Goal: Information Seeking & Learning: Learn about a topic

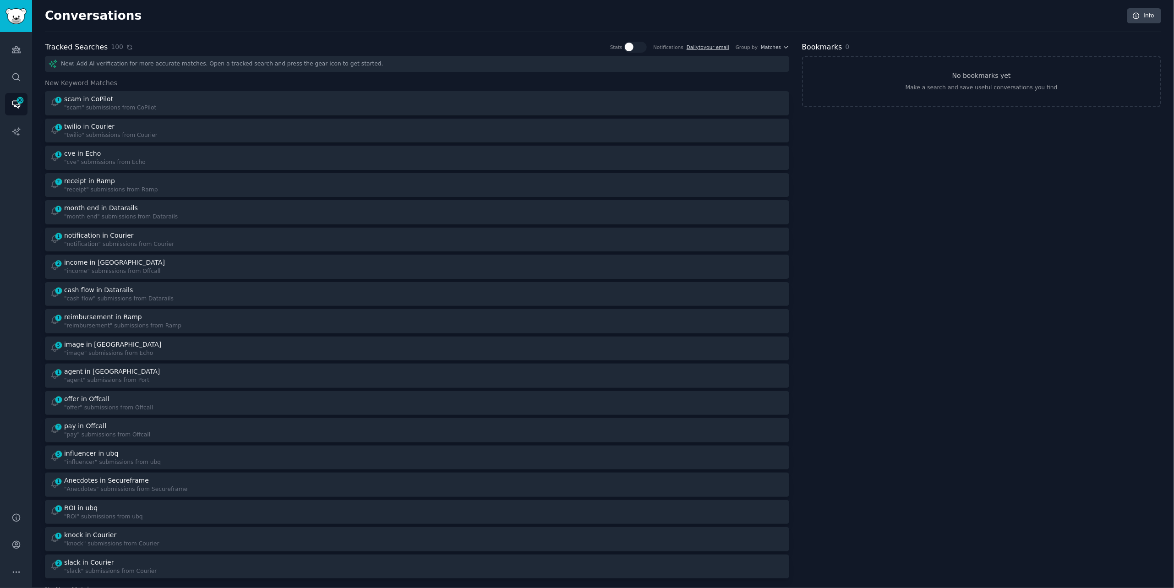
click at [126, 49] on icon at bounding box center [129, 47] width 6 height 6
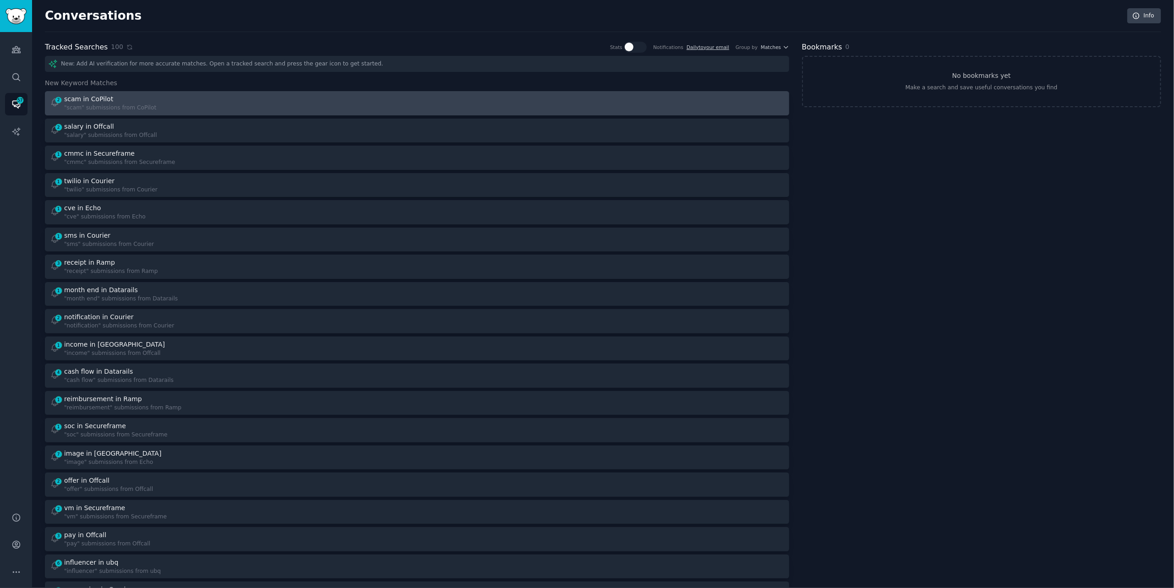
click at [326, 106] on div "2 scam in CoPilot "scam" submissions from CoPilot" at bounding box center [230, 103] width 361 height 18
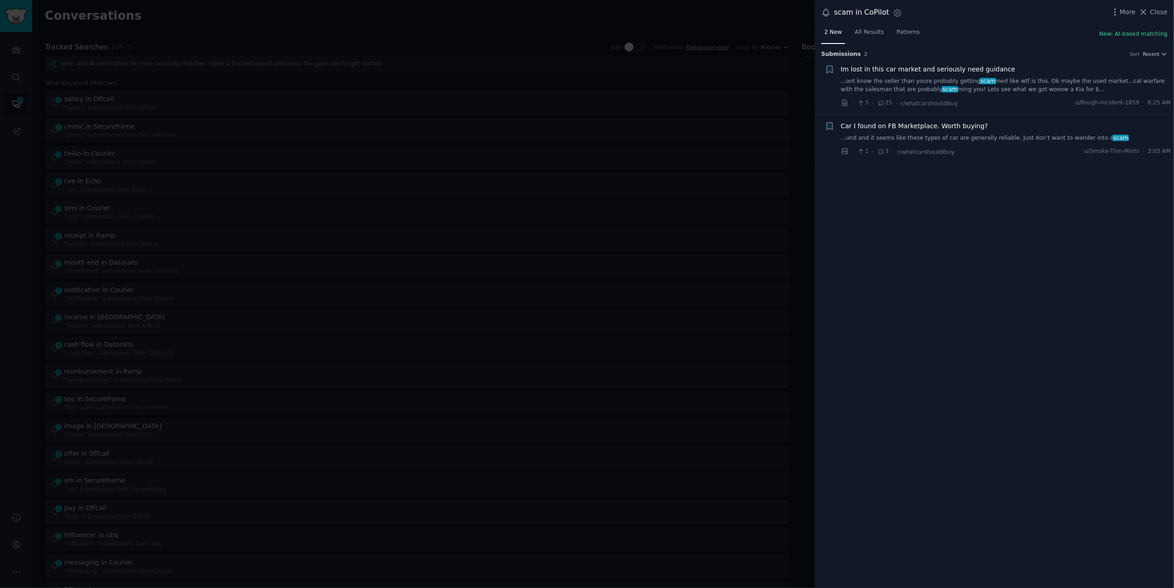
click at [1014, 83] on link "...ont know the seller than youre probably getting scam med like wtf is this. O…" at bounding box center [1006, 85] width 330 height 16
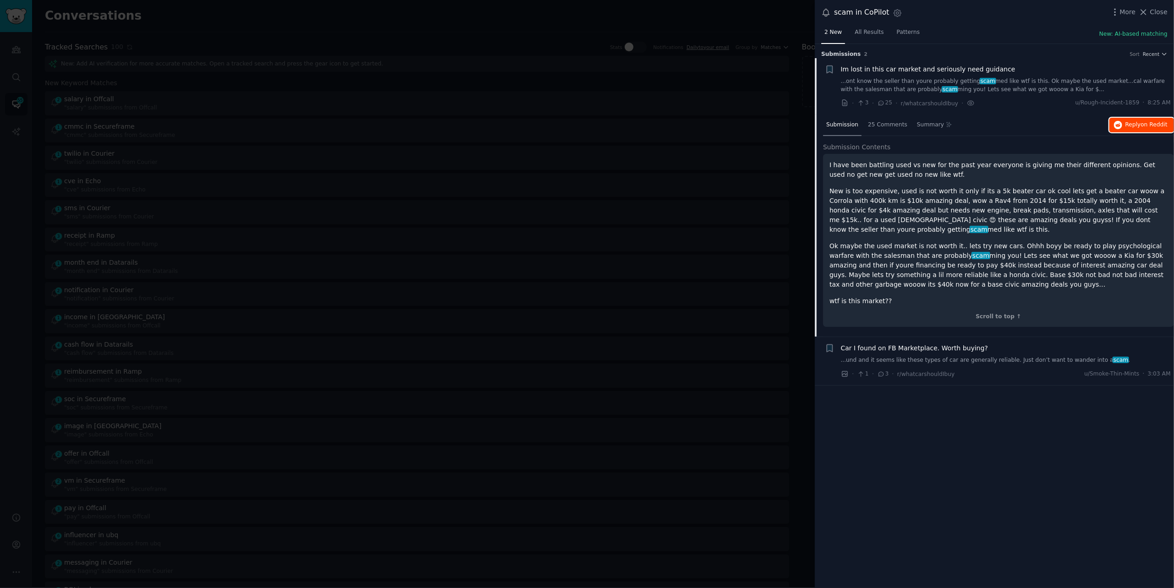
click at [1152, 125] on span "on Reddit" at bounding box center [1154, 124] width 27 height 6
click at [207, 42] on div at bounding box center [587, 294] width 1174 height 588
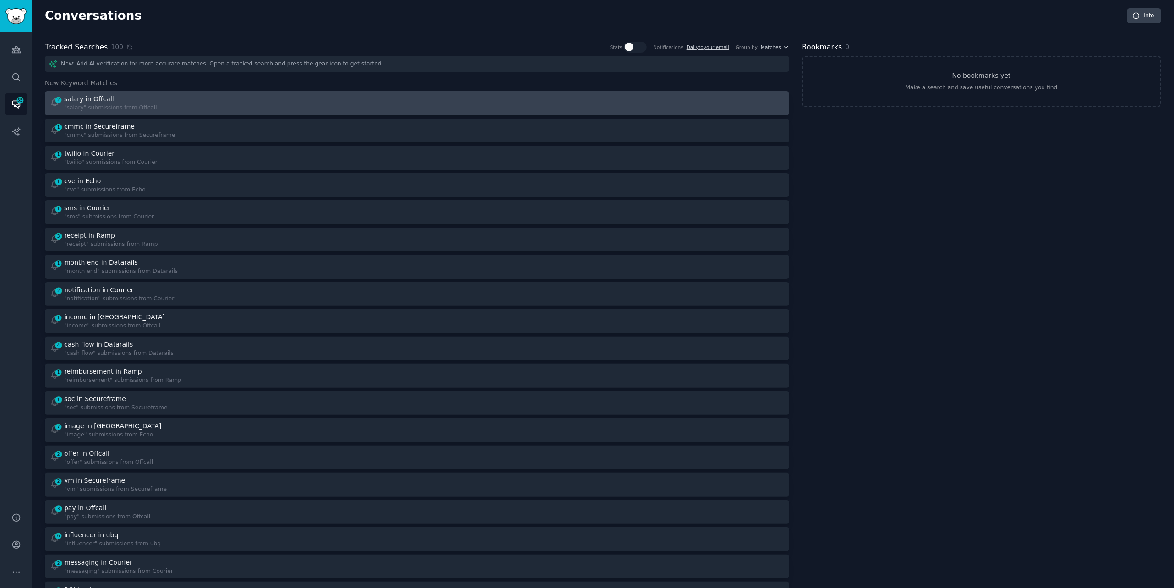
click at [107, 110] on div ""salary" submissions from Offcall" at bounding box center [110, 108] width 93 height 8
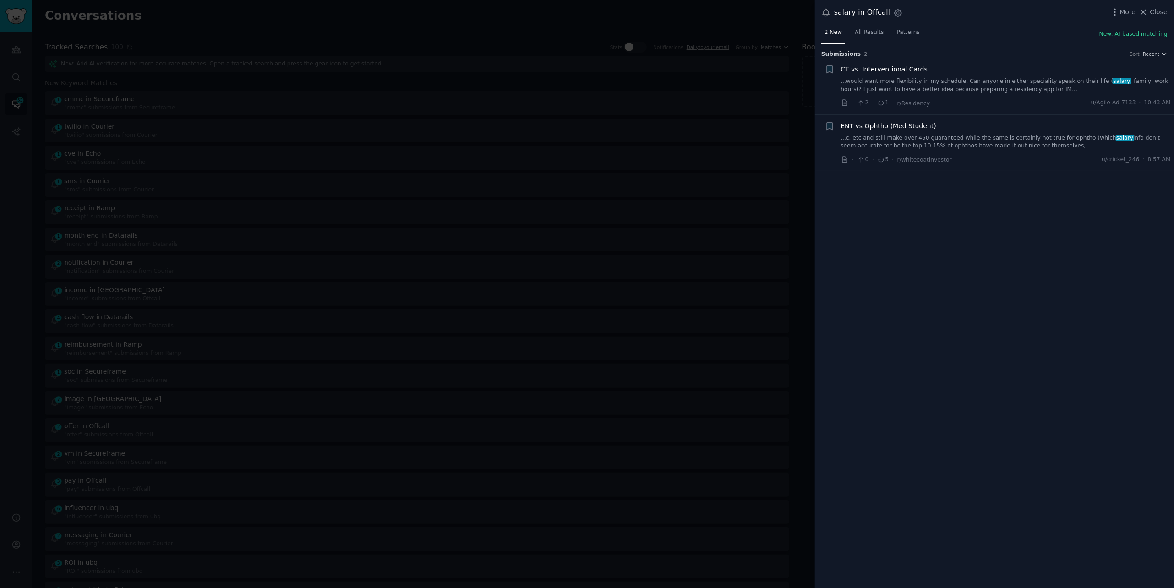
click at [948, 84] on link "...would want more flexibility in my schedule. Can anyone in either speciality …" at bounding box center [1006, 85] width 330 height 16
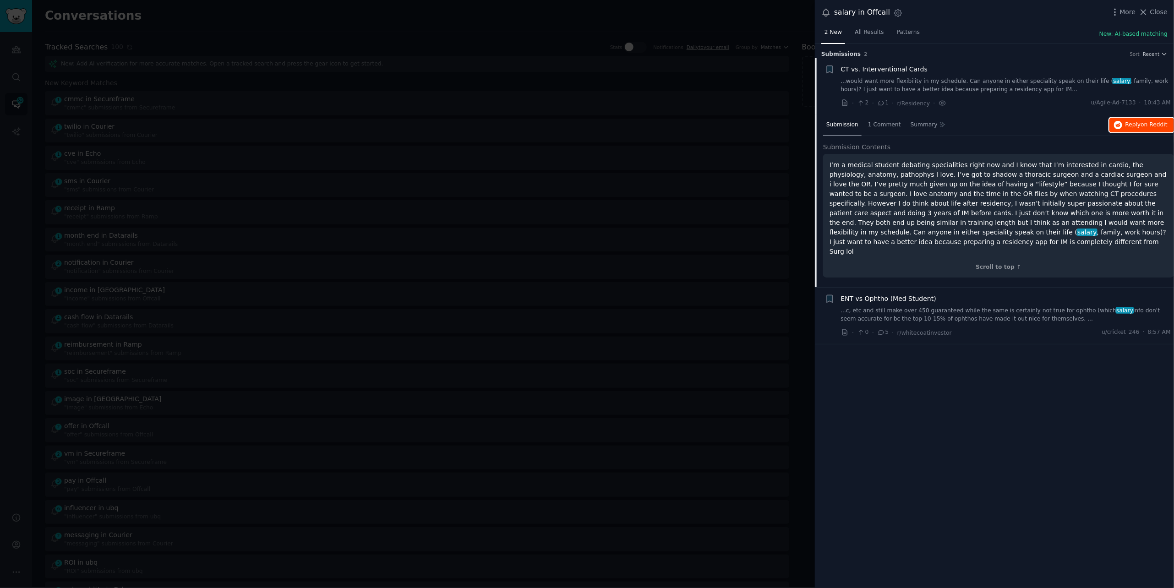
click at [1146, 126] on span "on Reddit" at bounding box center [1154, 124] width 27 height 6
click at [211, 27] on div at bounding box center [587, 294] width 1174 height 588
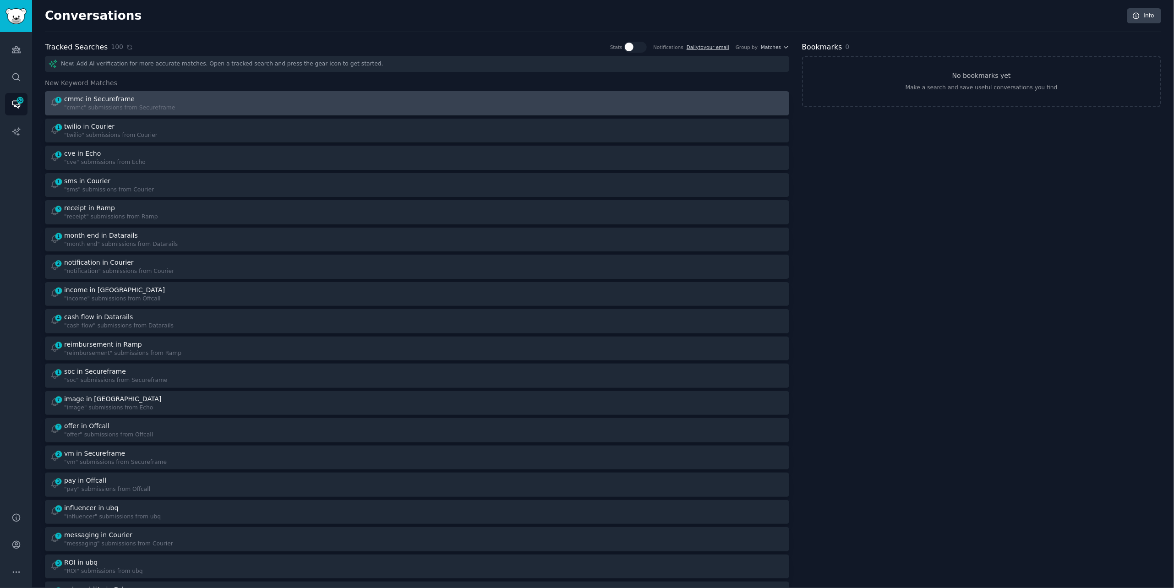
click at [192, 101] on div "1 cmmc in Secureframe "cmmc" submissions from Secureframe" at bounding box center [230, 103] width 361 height 18
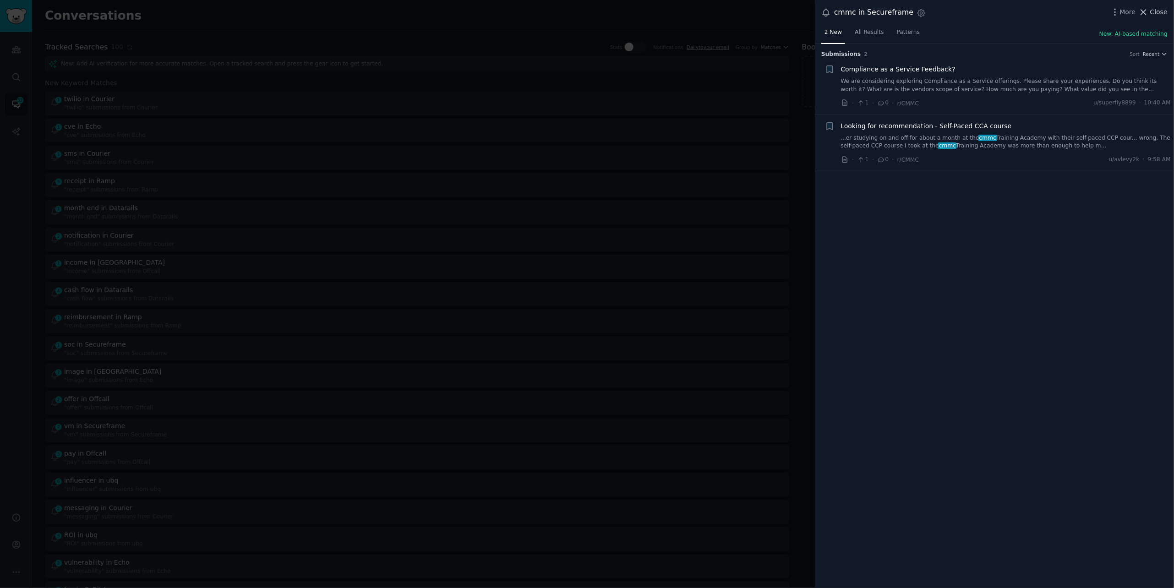
click at [1159, 15] on span "Close" at bounding box center [1158, 12] width 17 height 10
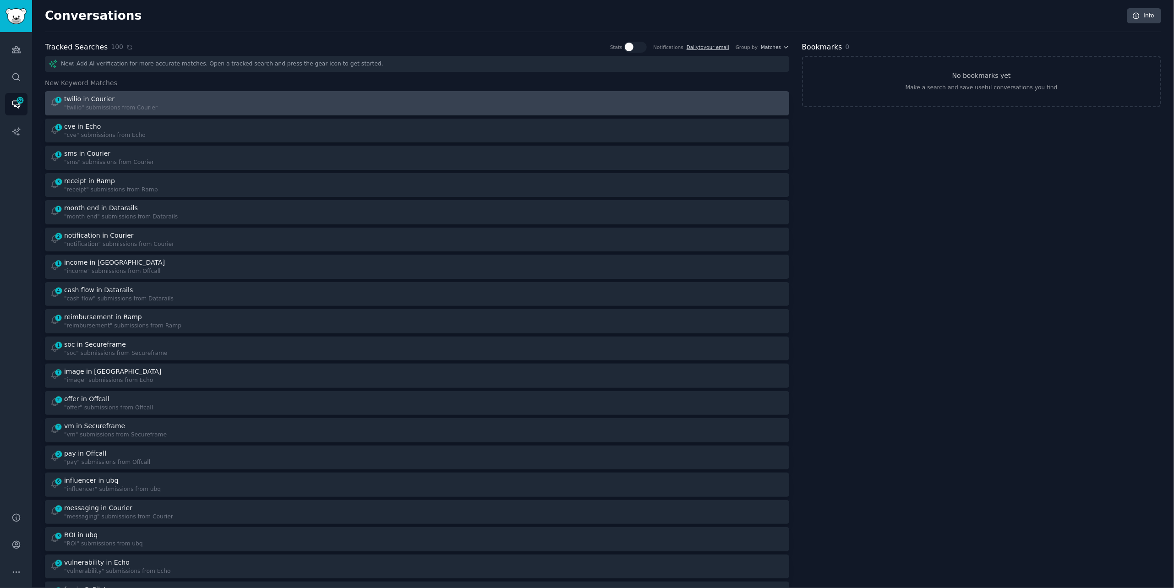
click at [327, 101] on div "1 twilio in Courier "twilio" submissions from Courier" at bounding box center [230, 103] width 361 height 18
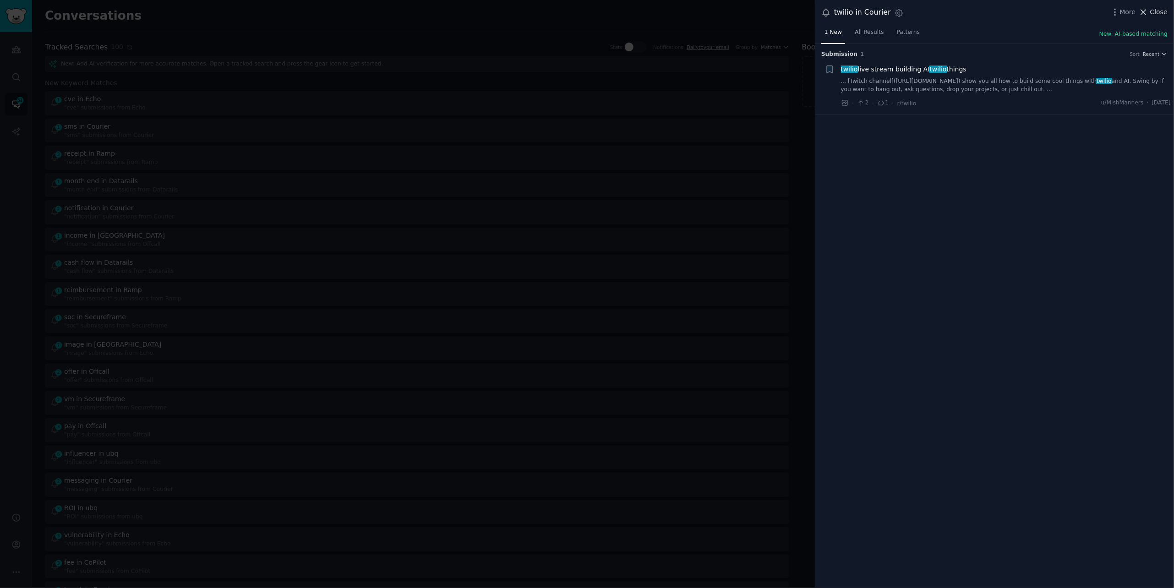
click at [1152, 11] on span "Close" at bounding box center [1158, 12] width 17 height 10
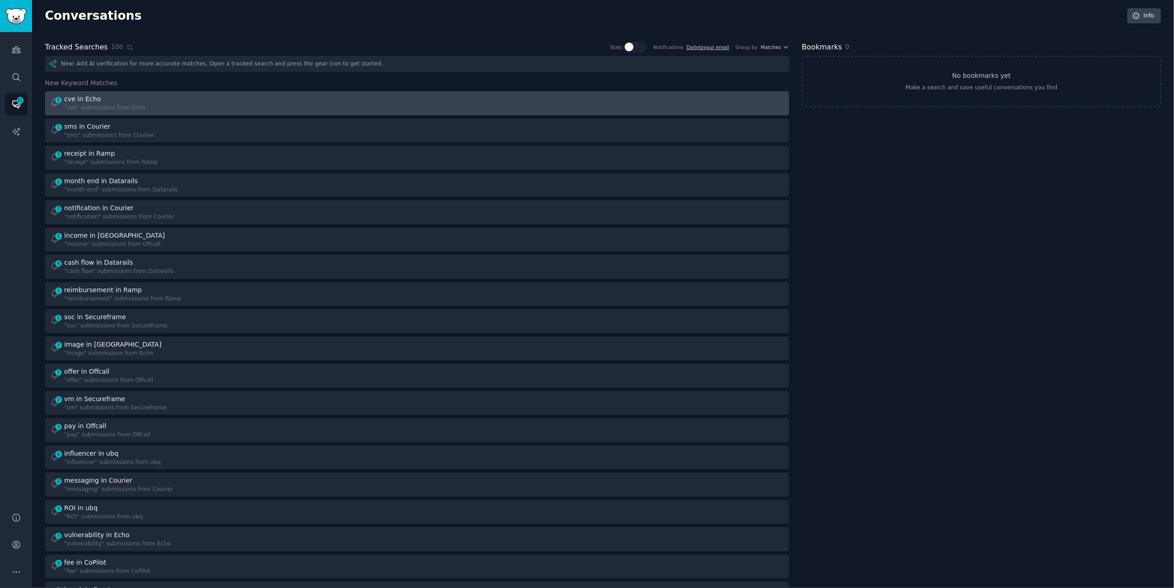
click at [322, 104] on div "1 cve in Echo "cve" submissions from Echo" at bounding box center [230, 103] width 361 height 18
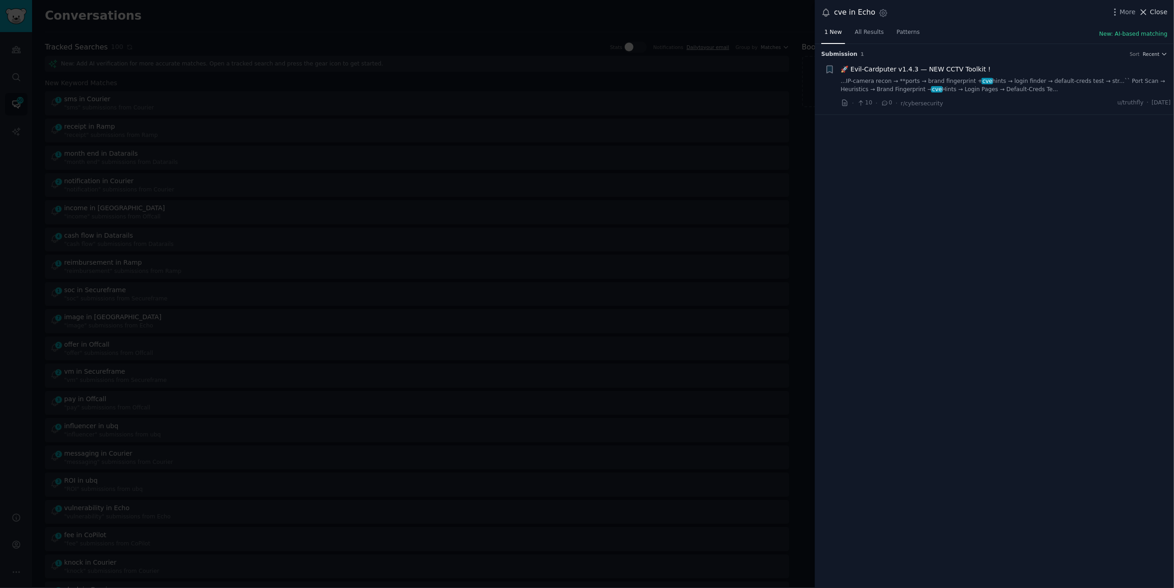
click at [1152, 14] on span "Close" at bounding box center [1158, 12] width 17 height 10
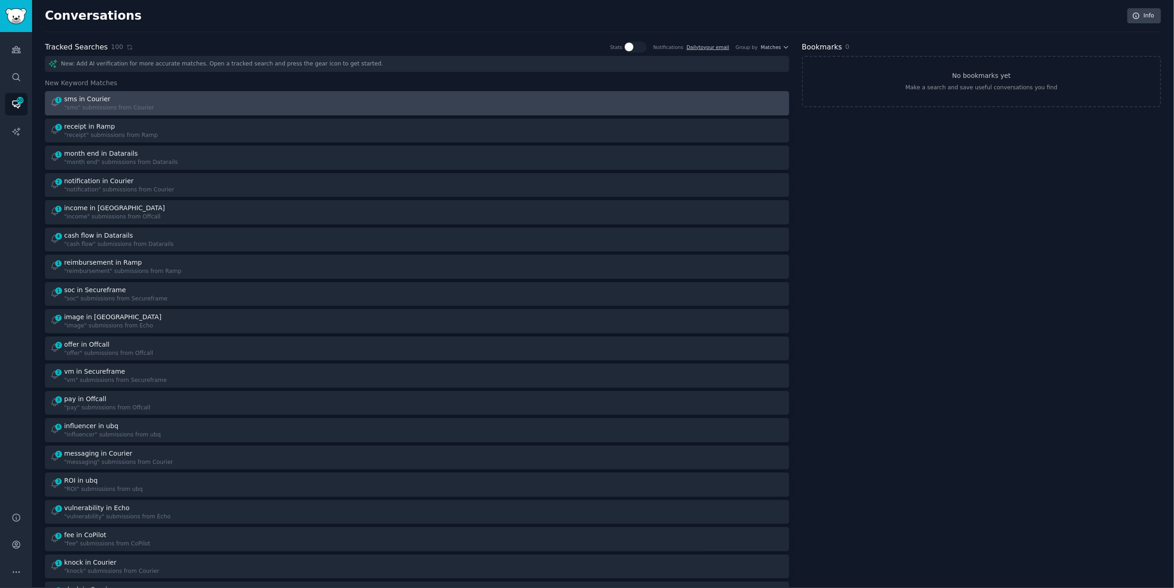
click at [187, 105] on div "1 sms in Courier "sms" submissions from Courier" at bounding box center [230, 103] width 361 height 18
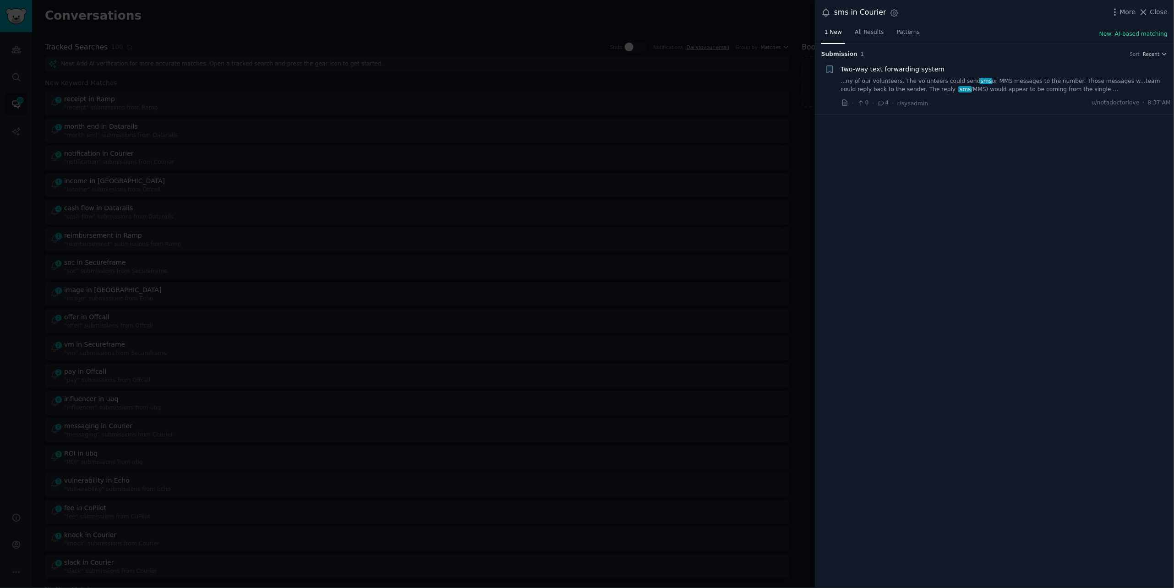
click at [923, 88] on link "...ny of our volunteers. The volunteers could send sms or MMS messages to the n…" at bounding box center [1006, 85] width 330 height 16
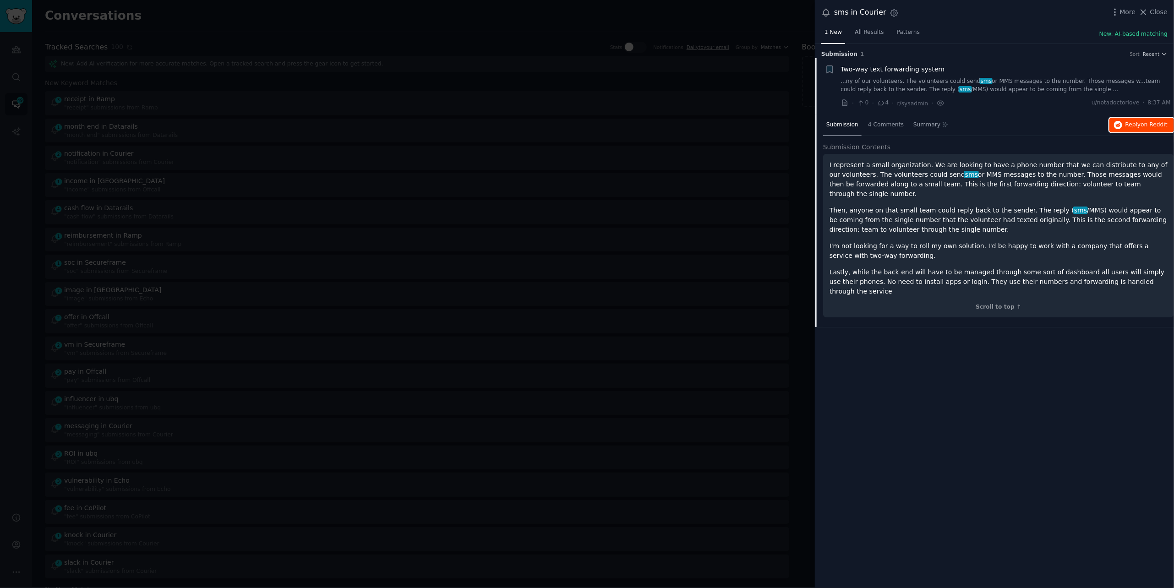
click at [1131, 125] on span "Reply on Reddit" at bounding box center [1146, 125] width 42 height 8
click at [239, 14] on div at bounding box center [587, 294] width 1174 height 588
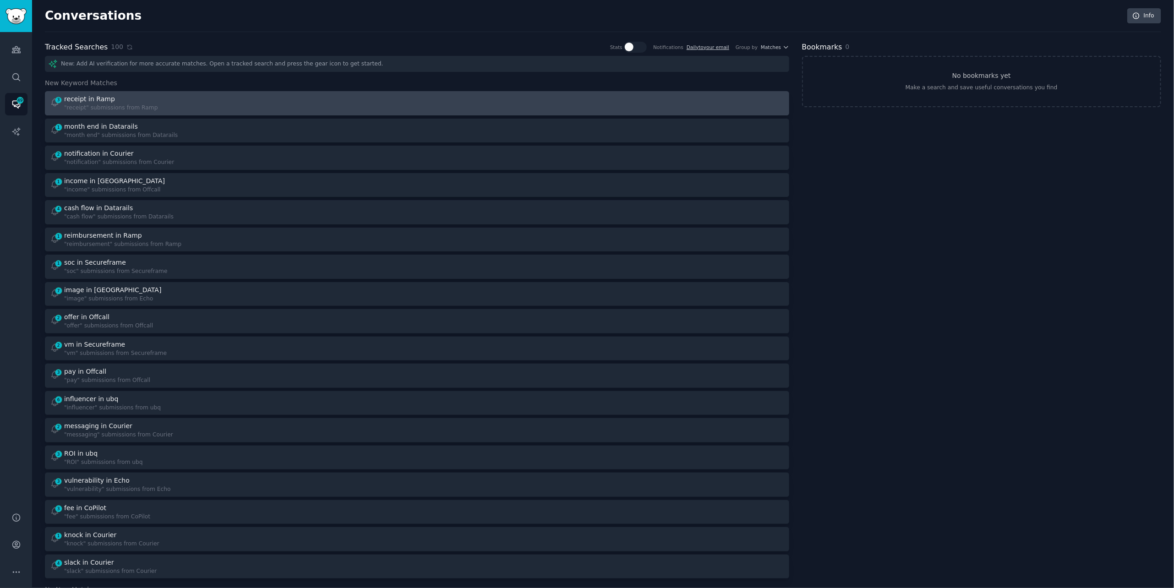
click at [186, 110] on div "3 receipt in Ramp "receipt" submissions from Ramp" at bounding box center [230, 103] width 361 height 18
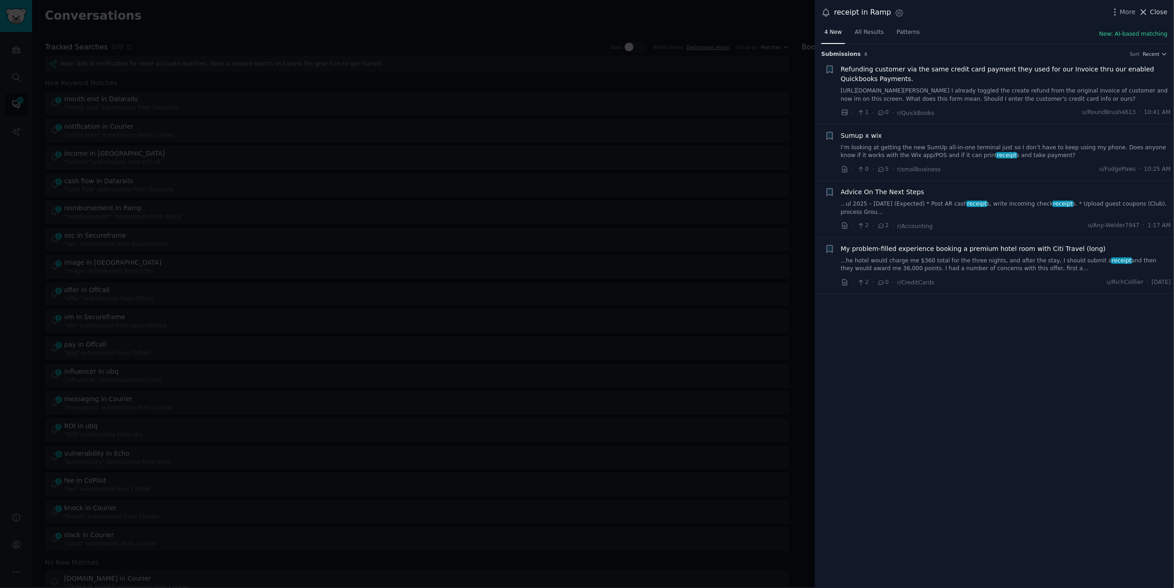
click at [1150, 15] on button "Close" at bounding box center [1153, 12] width 29 height 10
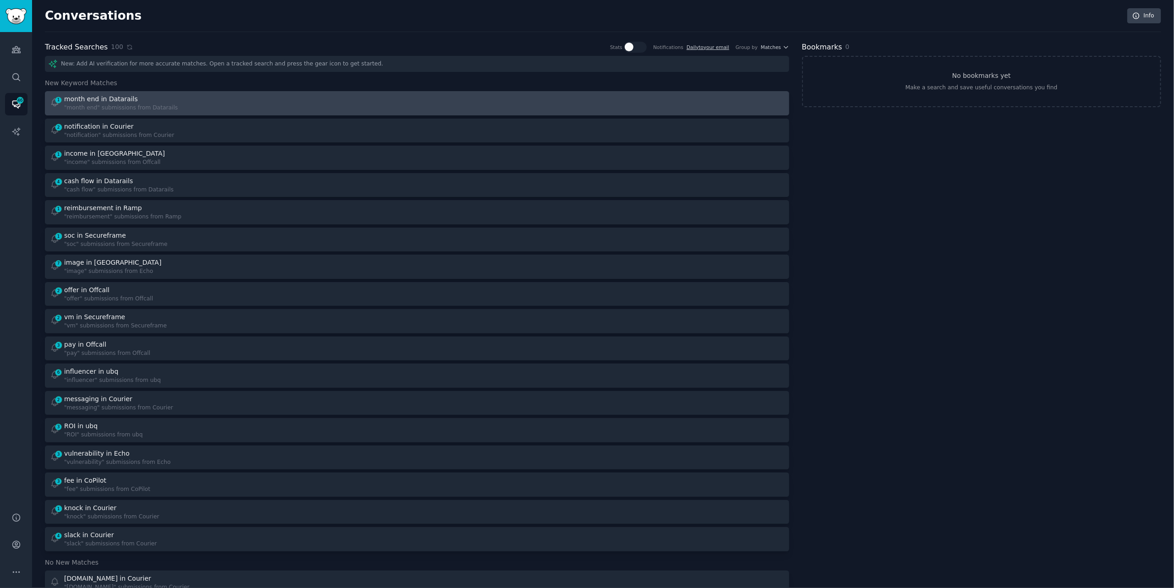
click at [153, 108] on div ""month end" submissions from Datarails" at bounding box center [121, 108] width 114 height 8
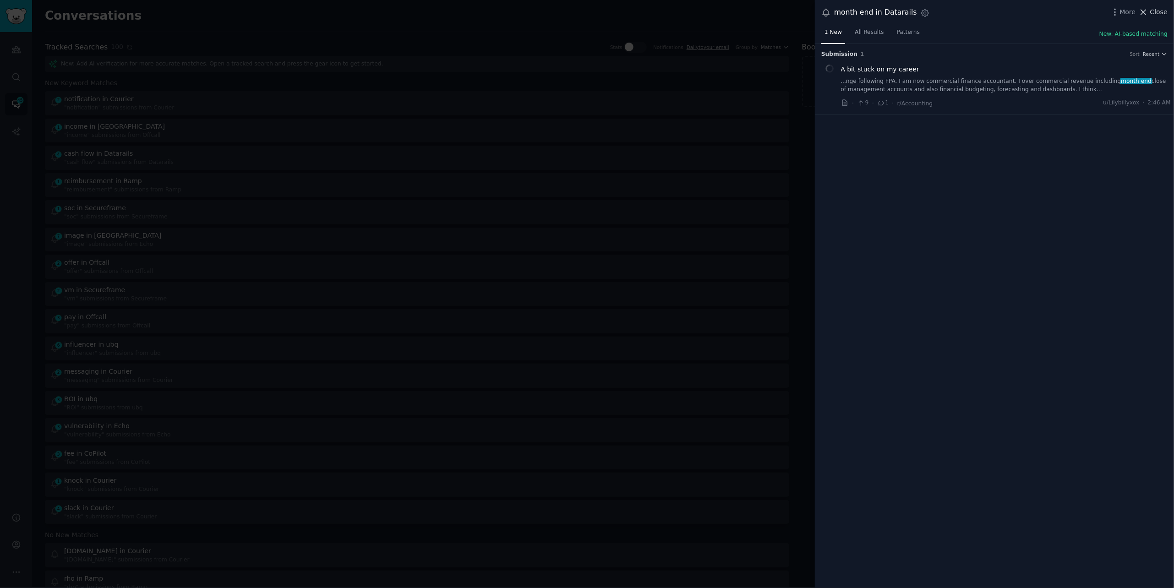
click at [1150, 8] on button "Close" at bounding box center [1153, 12] width 29 height 10
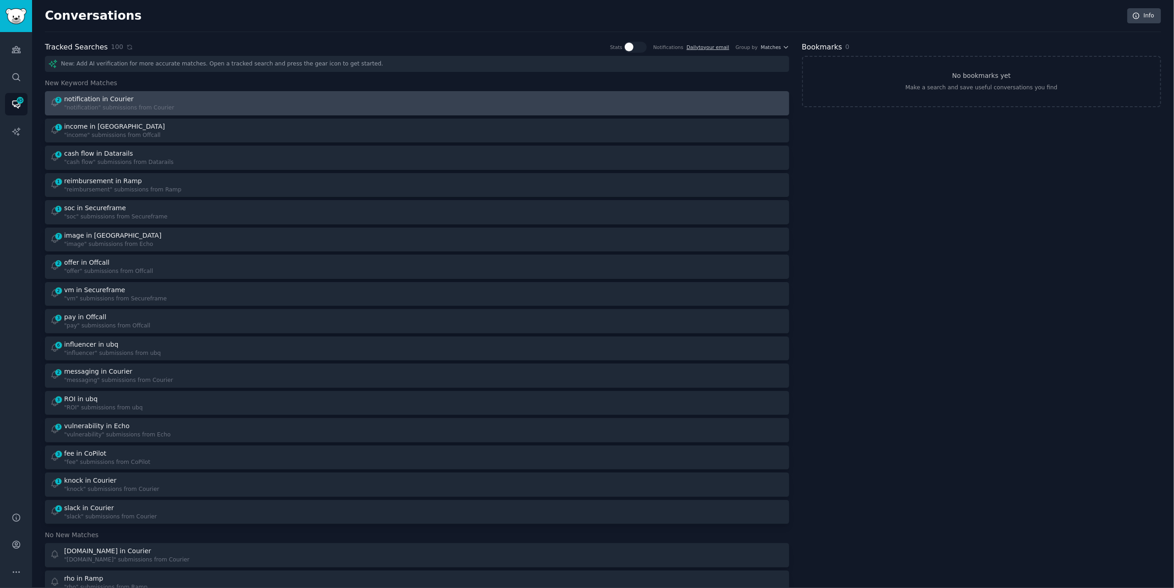
click at [201, 98] on div "2 notification in Courier "notification" submissions from Courier" at bounding box center [230, 103] width 361 height 18
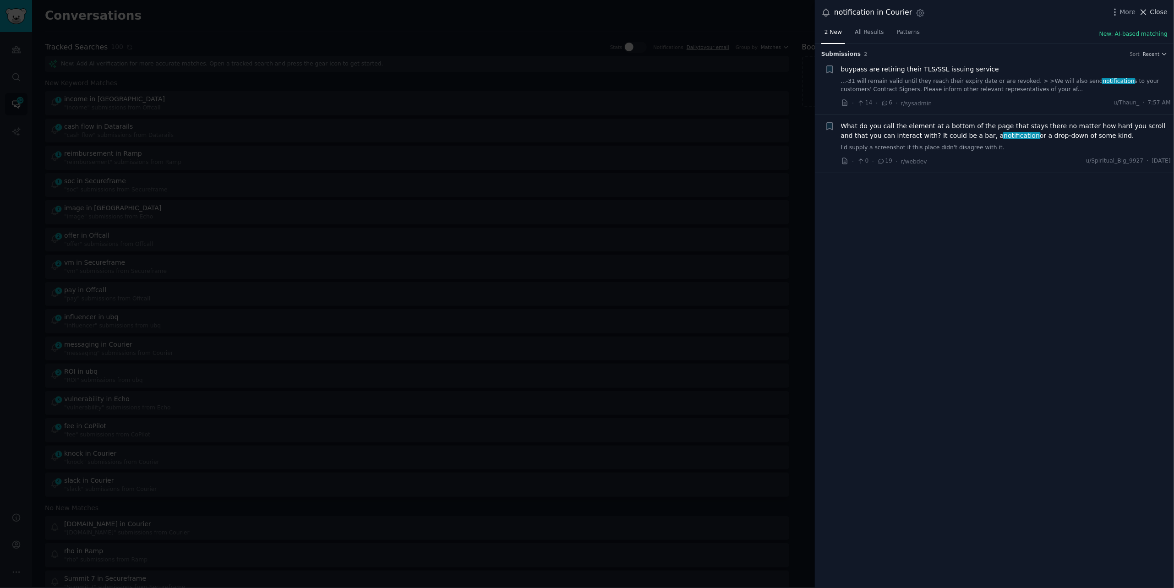
click at [1157, 11] on span "Close" at bounding box center [1158, 12] width 17 height 10
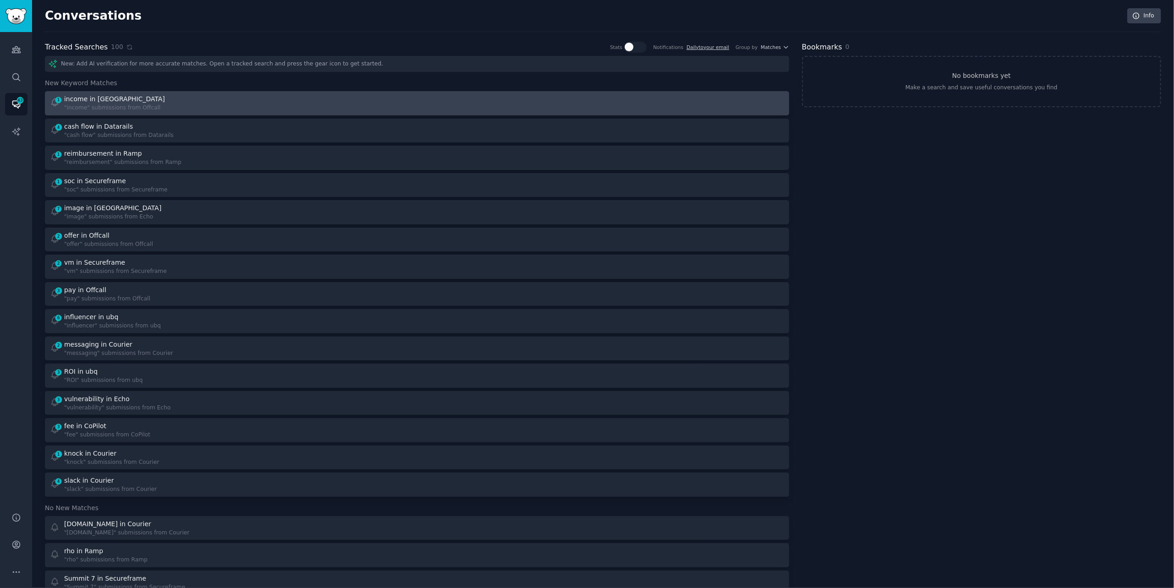
click at [316, 110] on div "1 income in Offcall "income" submissions from Offcall" at bounding box center [230, 103] width 361 height 18
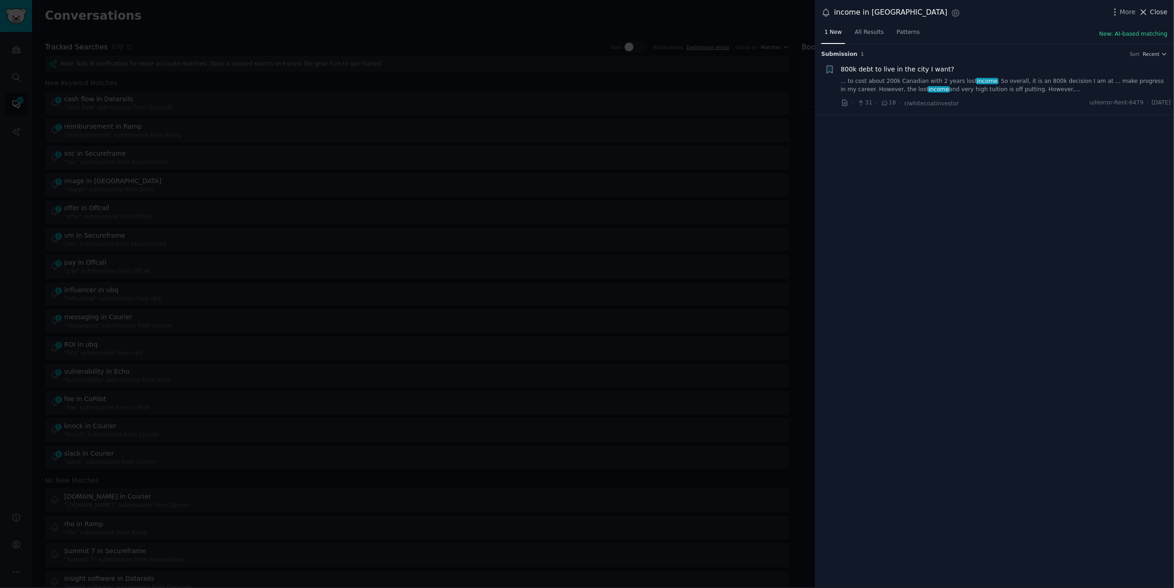
click at [1165, 11] on span "Close" at bounding box center [1158, 12] width 17 height 10
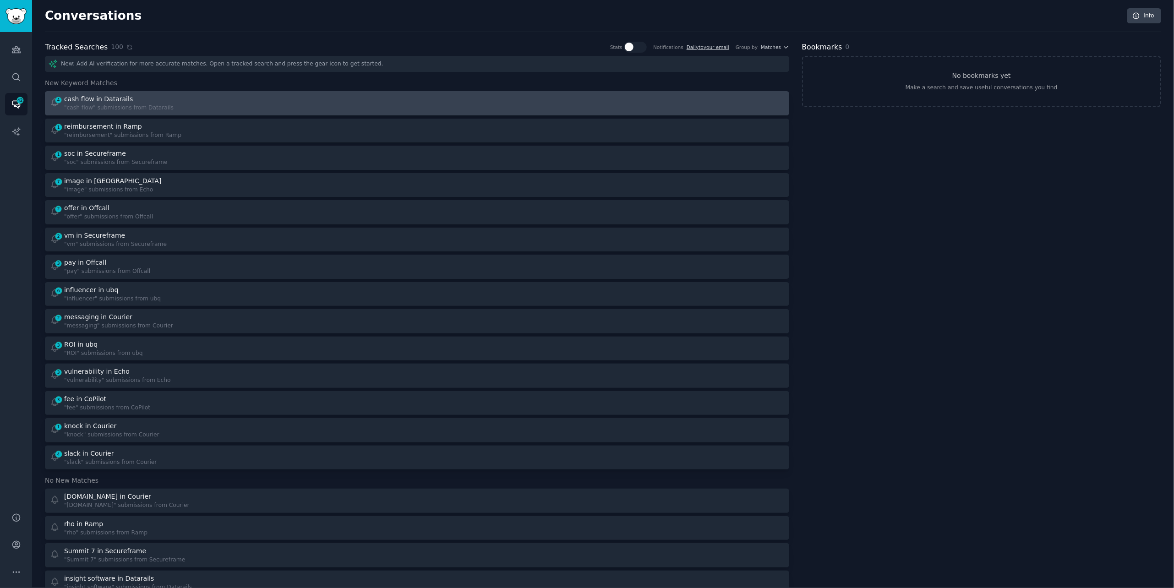
click at [194, 102] on div "4 cash flow in Datarails "cash flow" submissions from Datarails" at bounding box center [230, 103] width 361 height 18
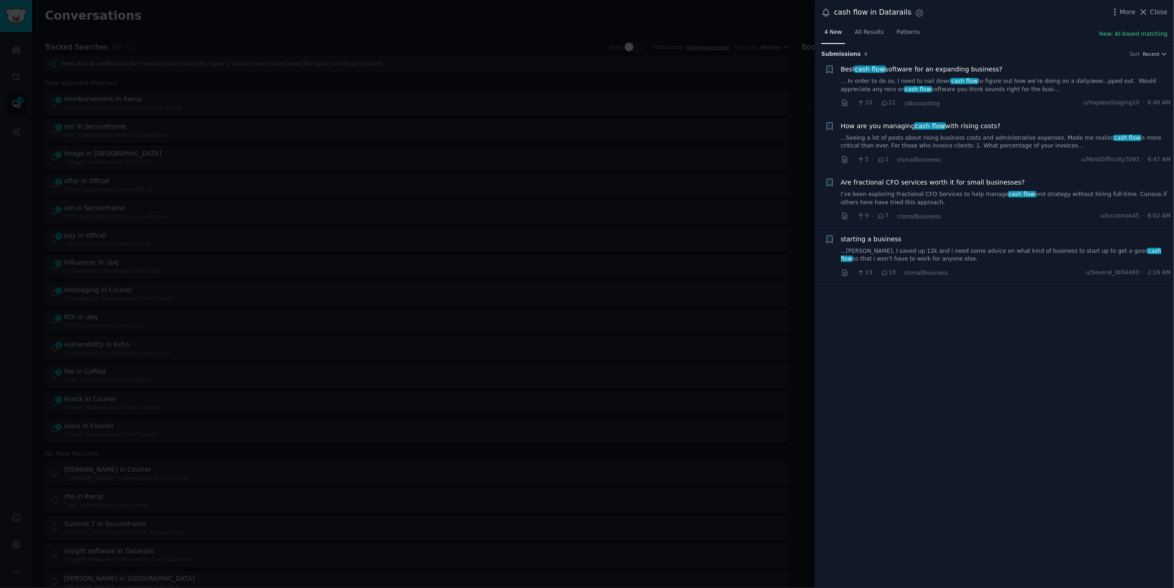
click at [1160, 17] on div "More Close" at bounding box center [1138, 11] width 57 height 11
click at [1157, 9] on span "Close" at bounding box center [1158, 12] width 17 height 10
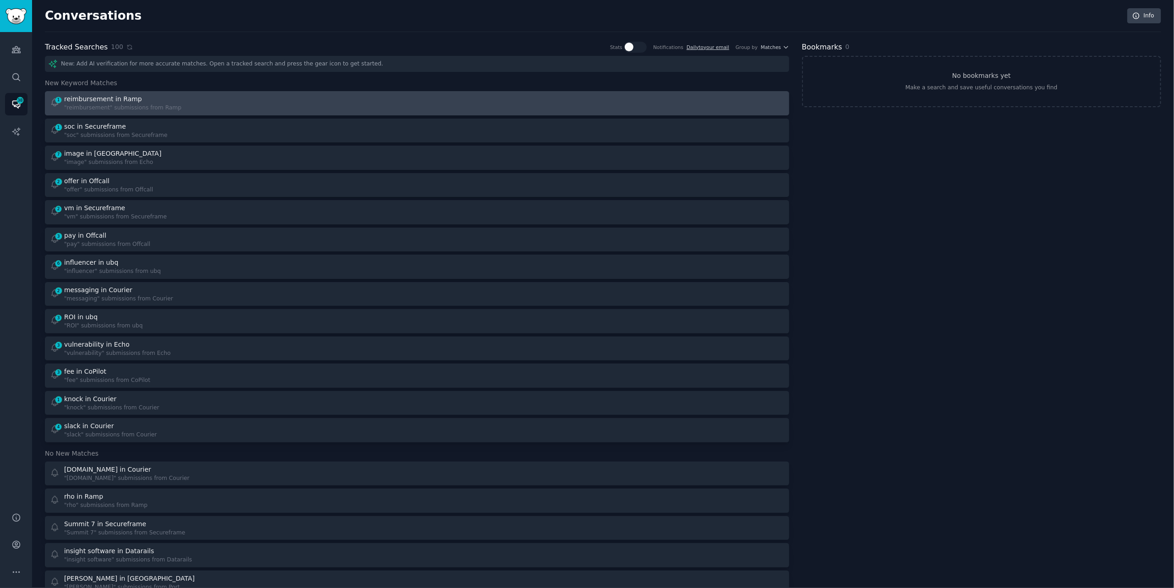
click at [185, 104] on div "1 reimbursement in Ramp "reimbursement" submissions from Ramp" at bounding box center [230, 103] width 361 height 18
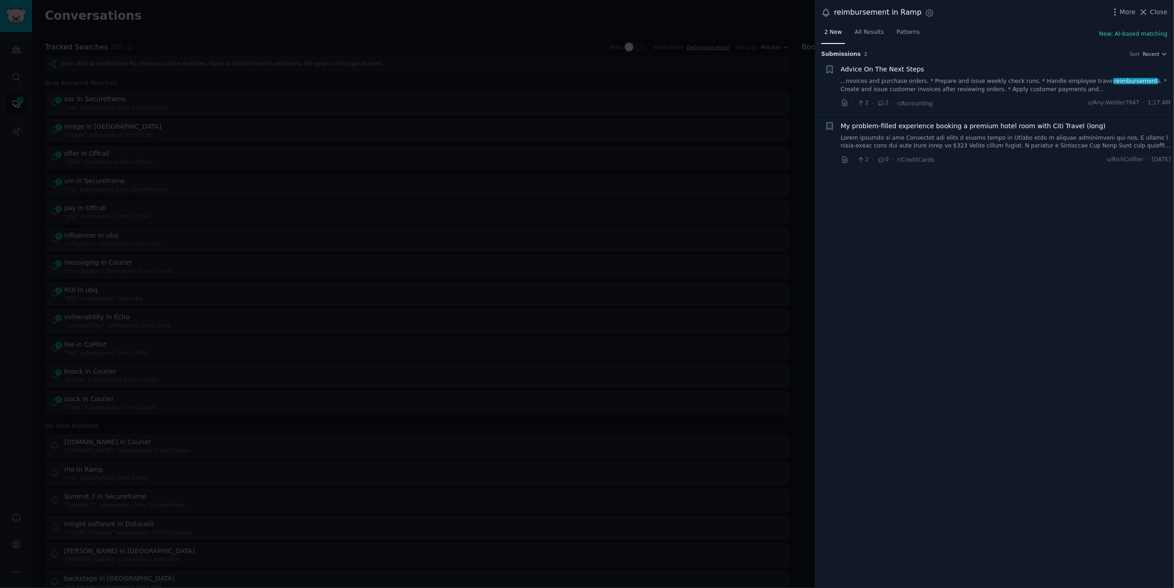
click at [901, 85] on link "...nvoices and purchase orders. * Prepare and issue weekly check runs. * Handle…" at bounding box center [1006, 85] width 330 height 16
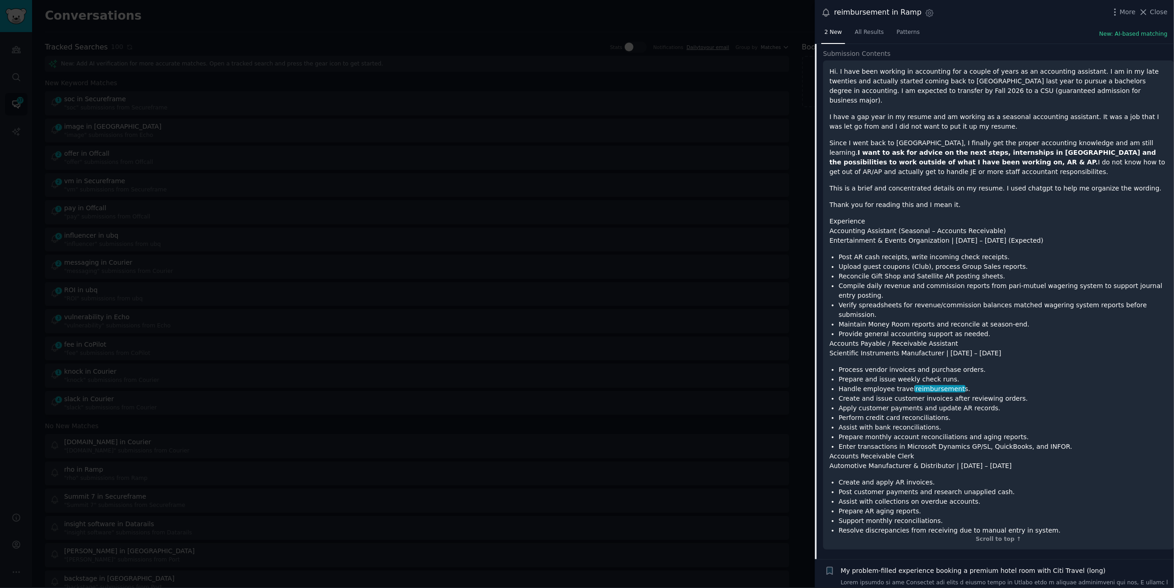
scroll to position [93, 0]
click at [1152, 8] on span "Close" at bounding box center [1158, 12] width 17 height 10
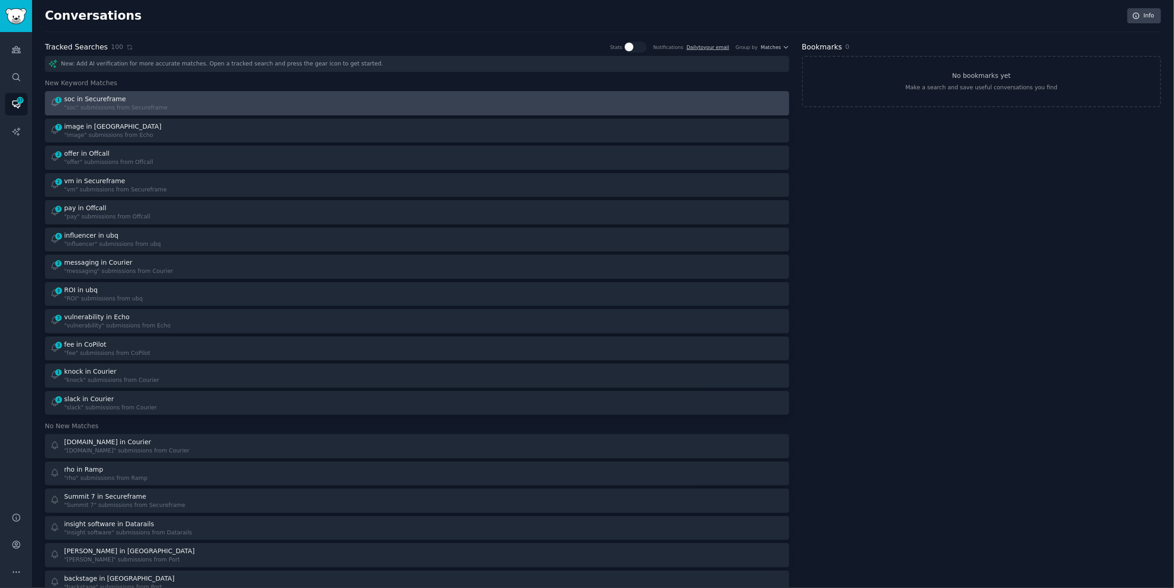
click at [273, 96] on div "1 soc in Secureframe "soc" submissions from Secureframe" at bounding box center [230, 103] width 361 height 18
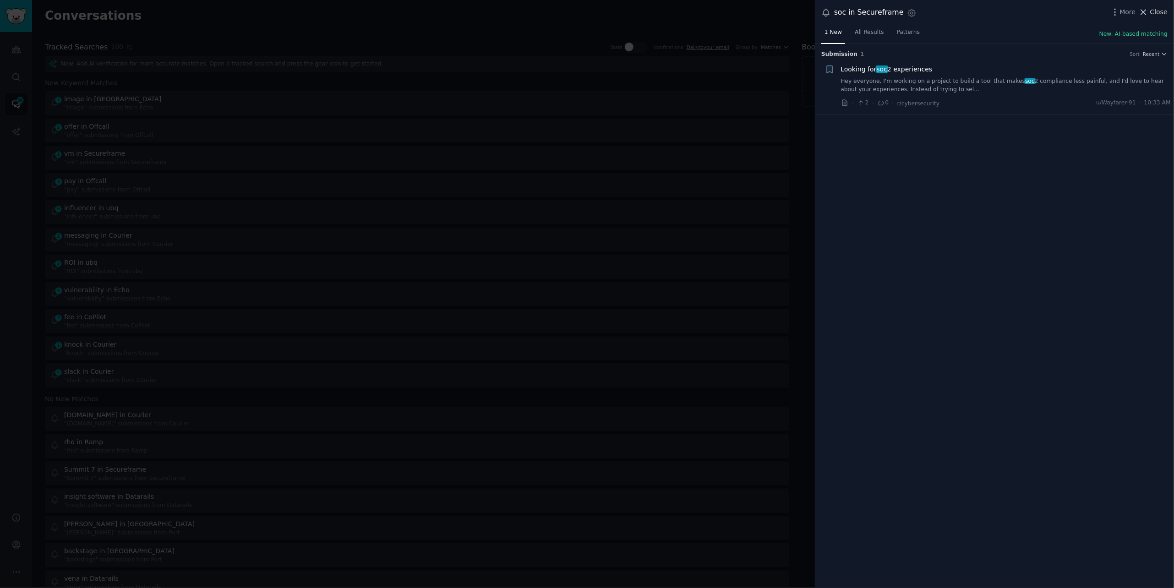
click at [1152, 11] on span "Close" at bounding box center [1158, 12] width 17 height 10
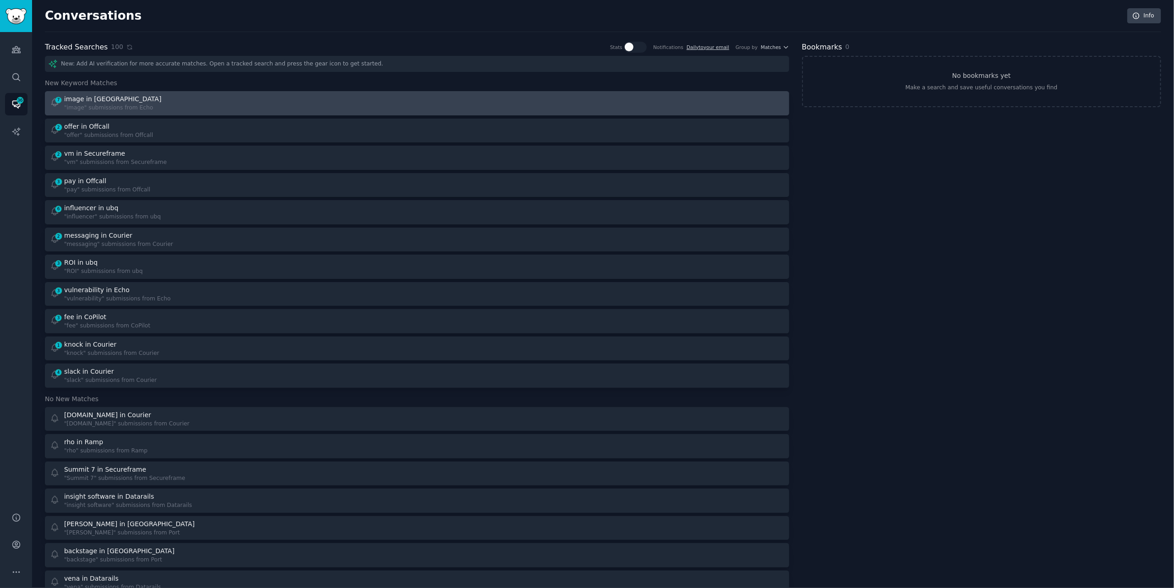
click at [174, 108] on div "7 image in Echo "image" submissions from Echo" at bounding box center [230, 103] width 361 height 18
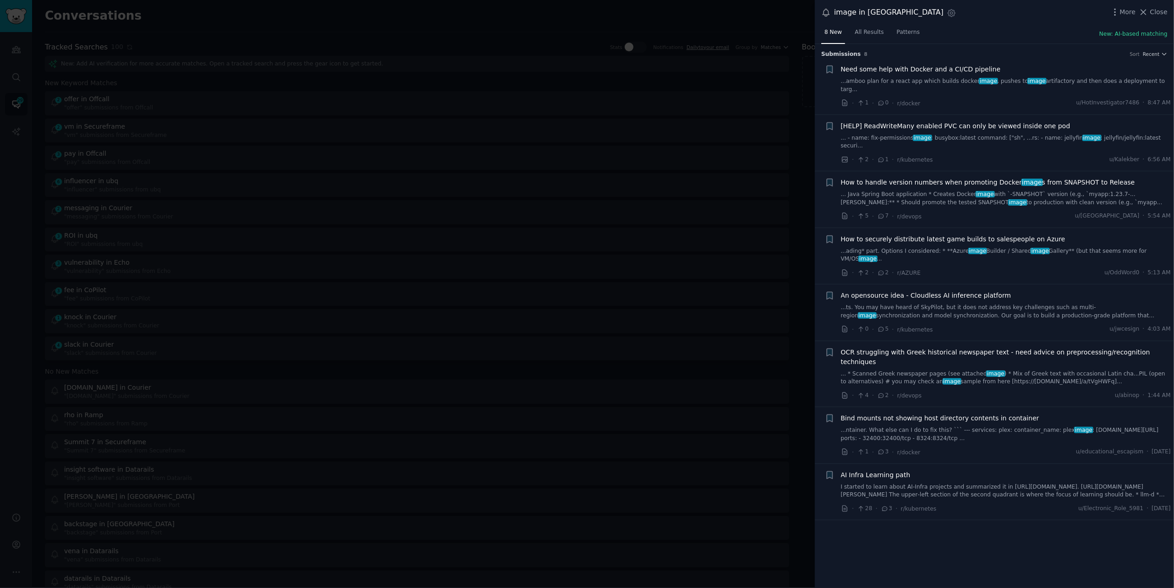
click at [925, 77] on link "...amboo plan for a react app which builds docker image , pushes to image artif…" at bounding box center [1006, 85] width 330 height 16
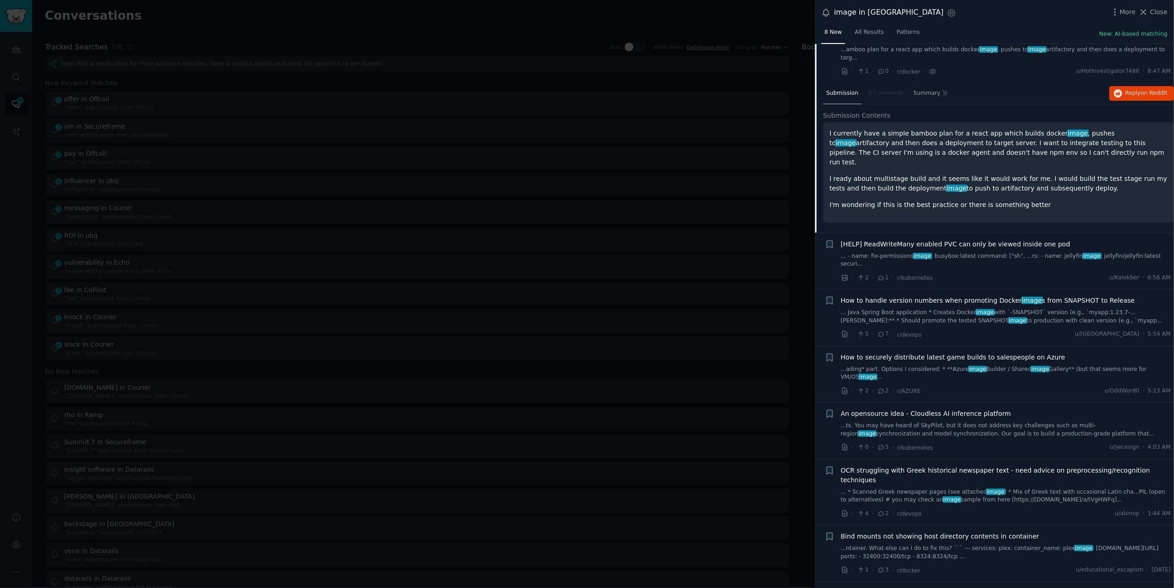
scroll to position [44, 0]
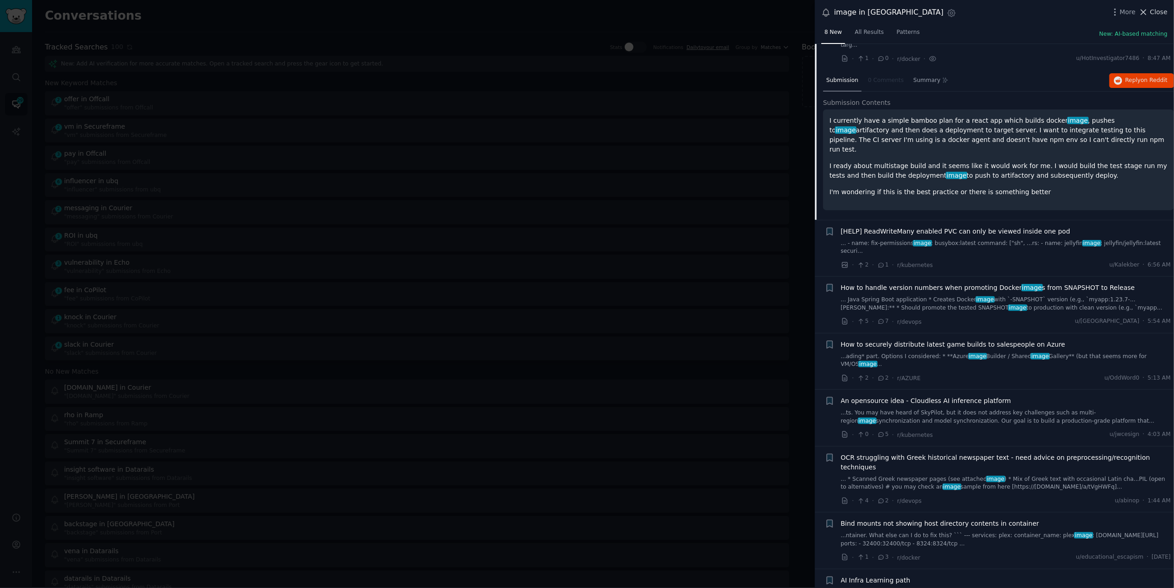
click at [1147, 16] on icon at bounding box center [1144, 12] width 10 height 10
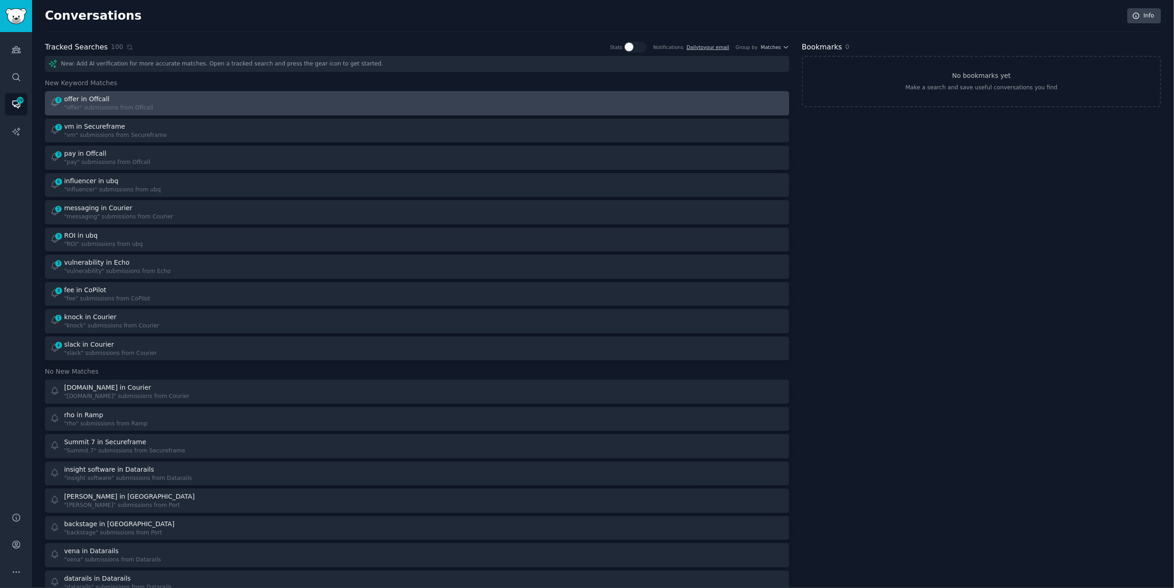
click at [315, 109] on div "2 offer in Offcall "offer" submissions from Offcall" at bounding box center [230, 103] width 361 height 18
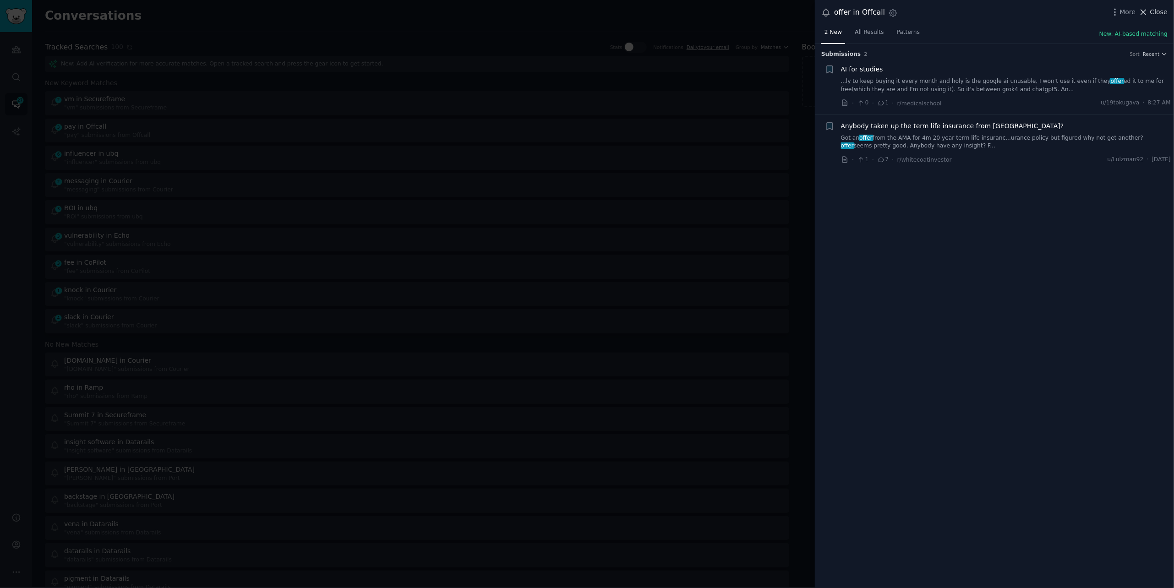
click at [1155, 14] on span "Close" at bounding box center [1158, 12] width 17 height 10
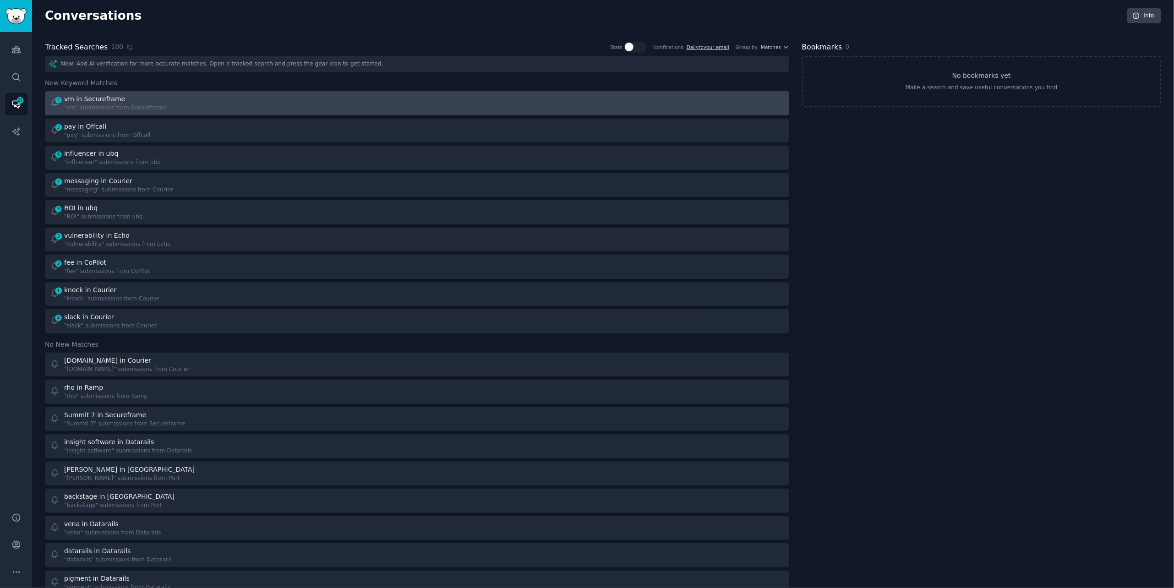
click at [236, 106] on div "2 vm in Secureframe "vm" submissions from Secureframe" at bounding box center [230, 103] width 361 height 18
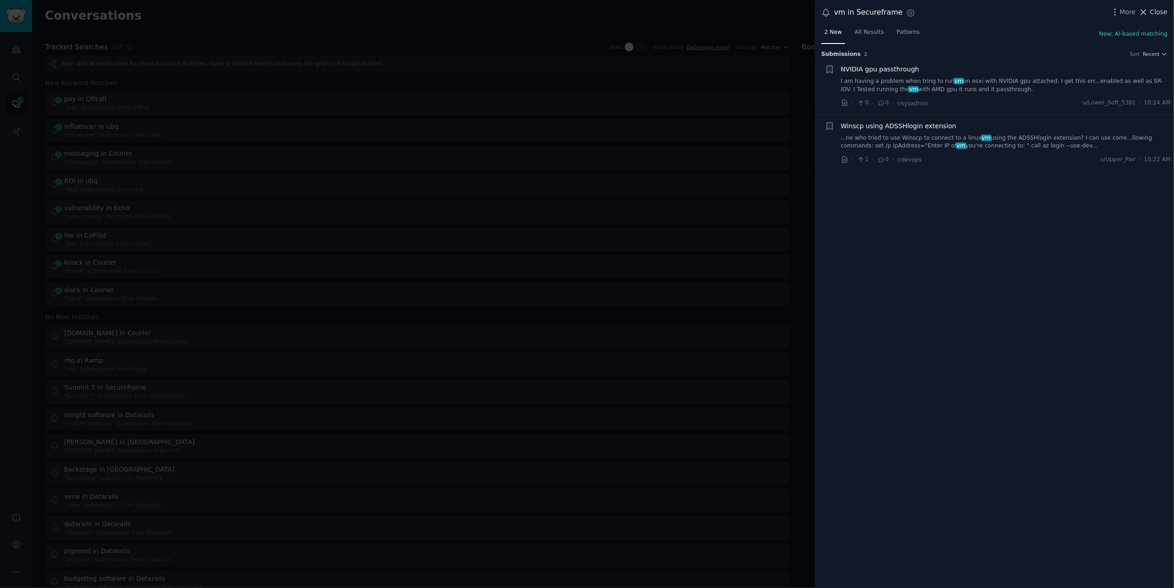
click at [1163, 8] on span "Close" at bounding box center [1158, 12] width 17 height 10
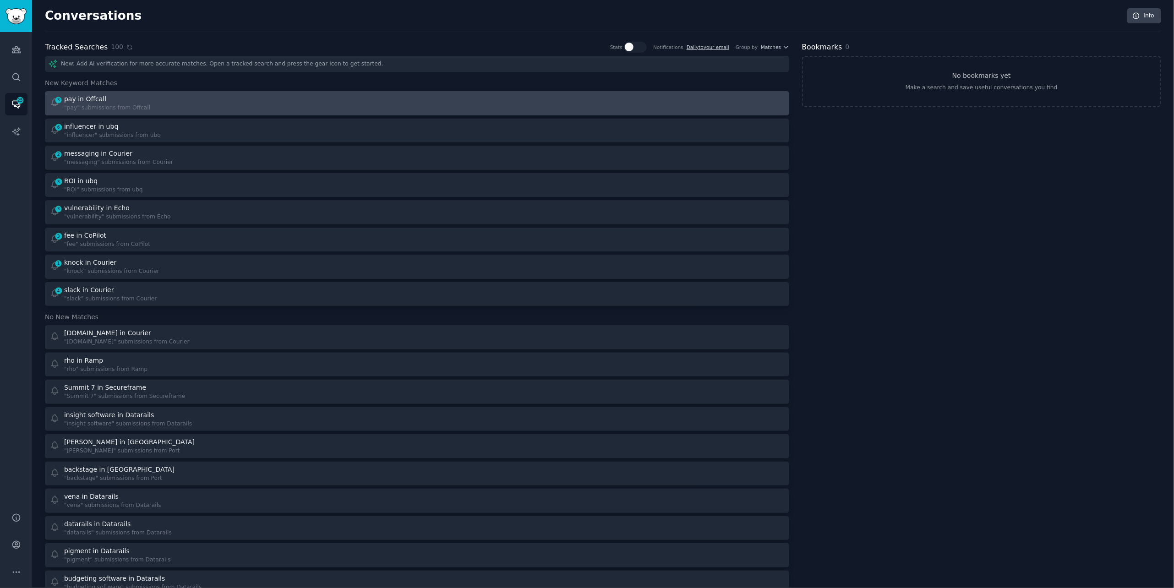
click at [209, 102] on div "3 pay in Offcall "pay" submissions from Offcall" at bounding box center [230, 103] width 361 height 18
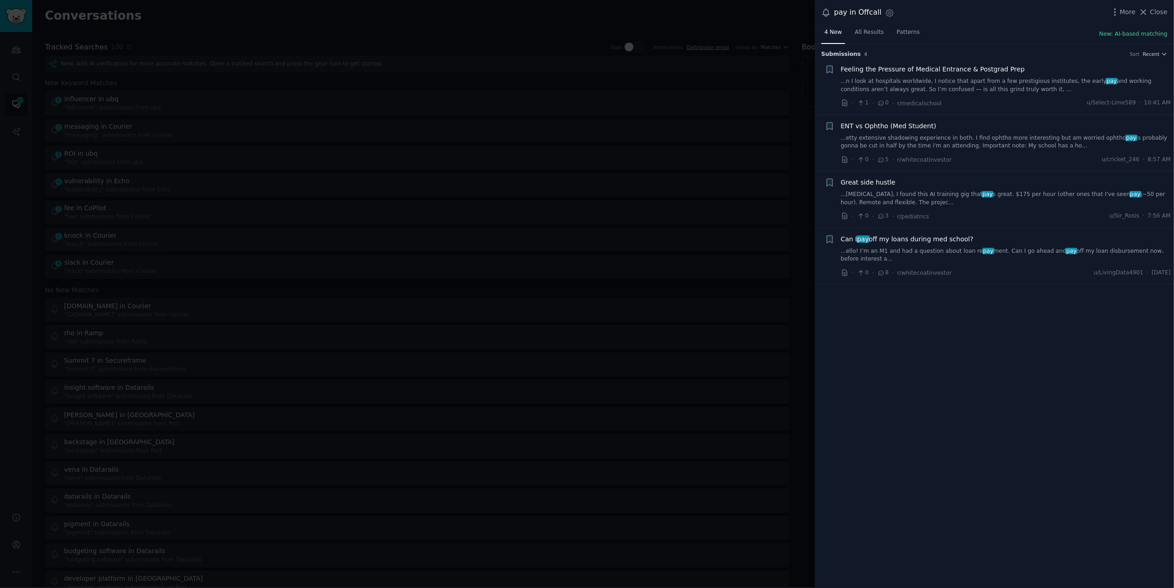
click at [870, 136] on link "...etty extensive shadowing experience in both. I find ophtho more interesting …" at bounding box center [1006, 142] width 330 height 16
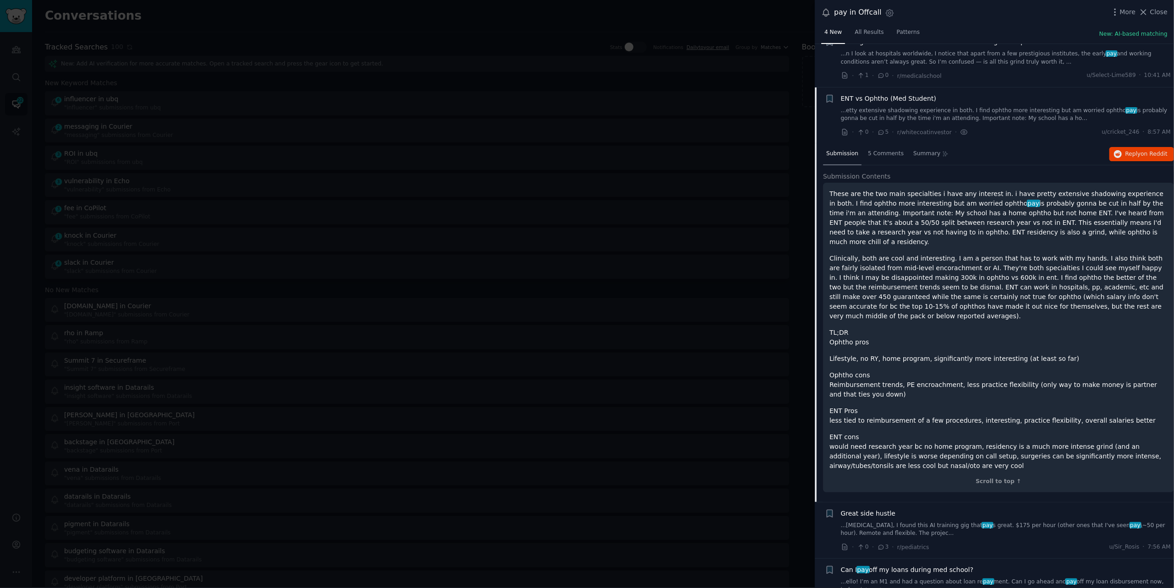
scroll to position [33, 0]
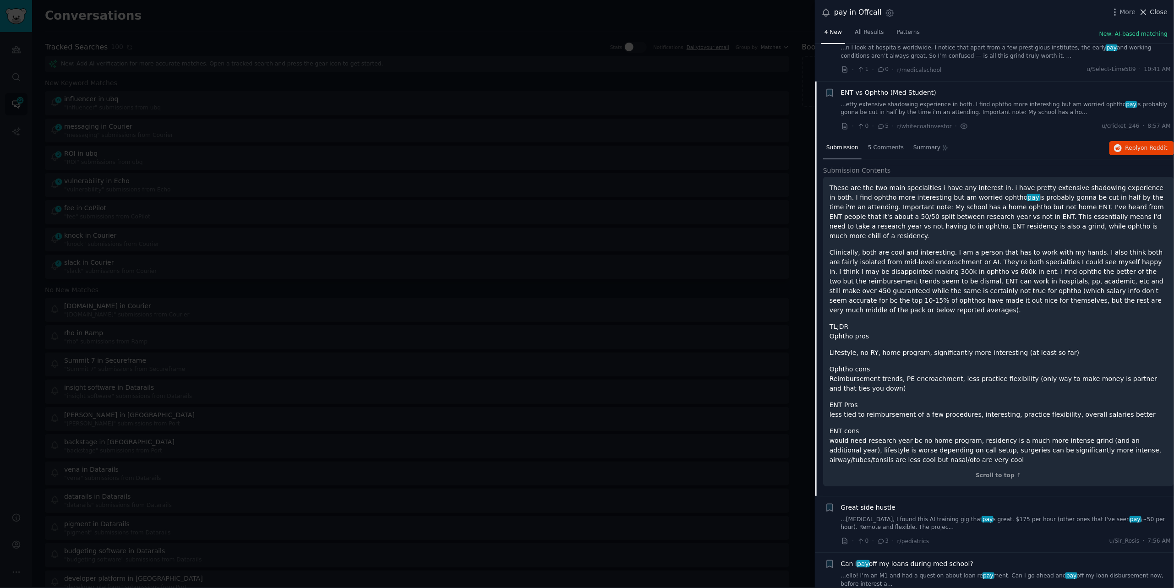
click at [1153, 7] on span "Close" at bounding box center [1158, 12] width 17 height 10
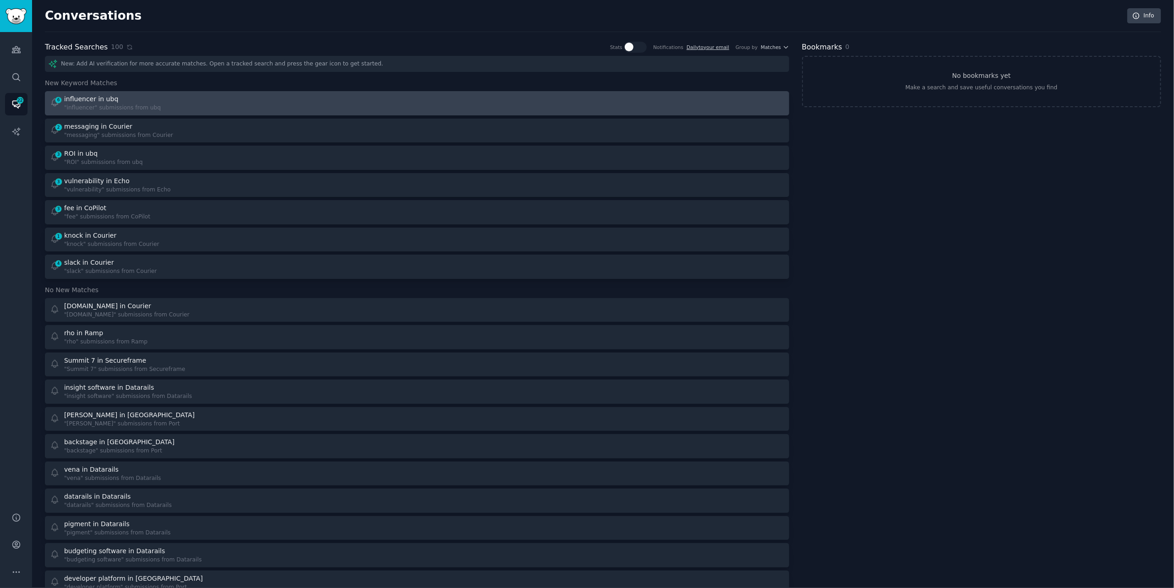
click at [149, 104] on div ""influencer" submissions from ubq" at bounding box center [112, 108] width 97 height 8
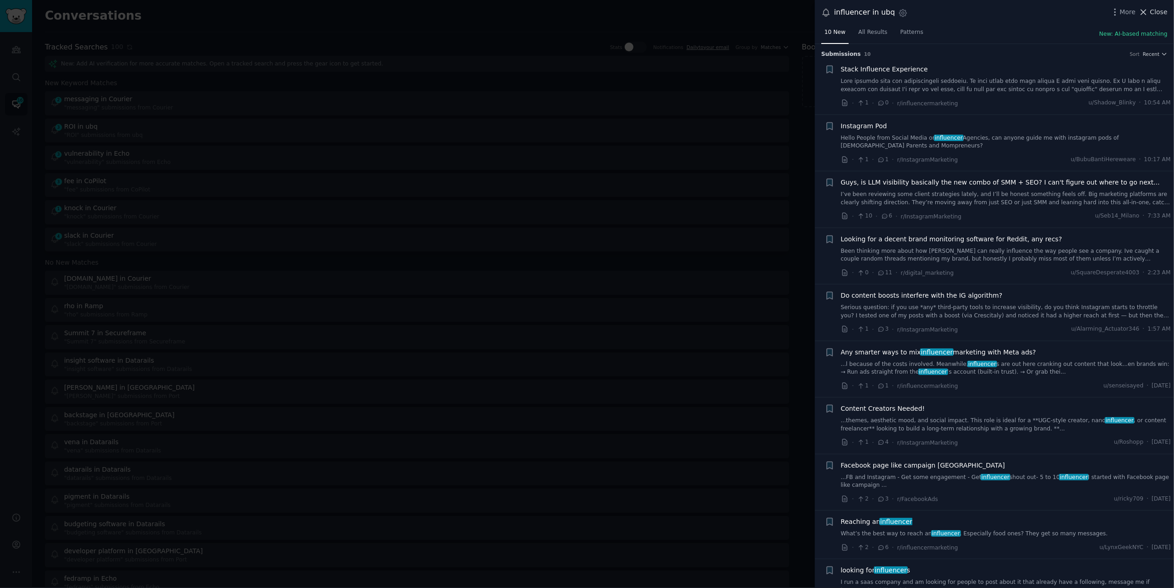
click at [1154, 10] on span "Close" at bounding box center [1158, 12] width 17 height 10
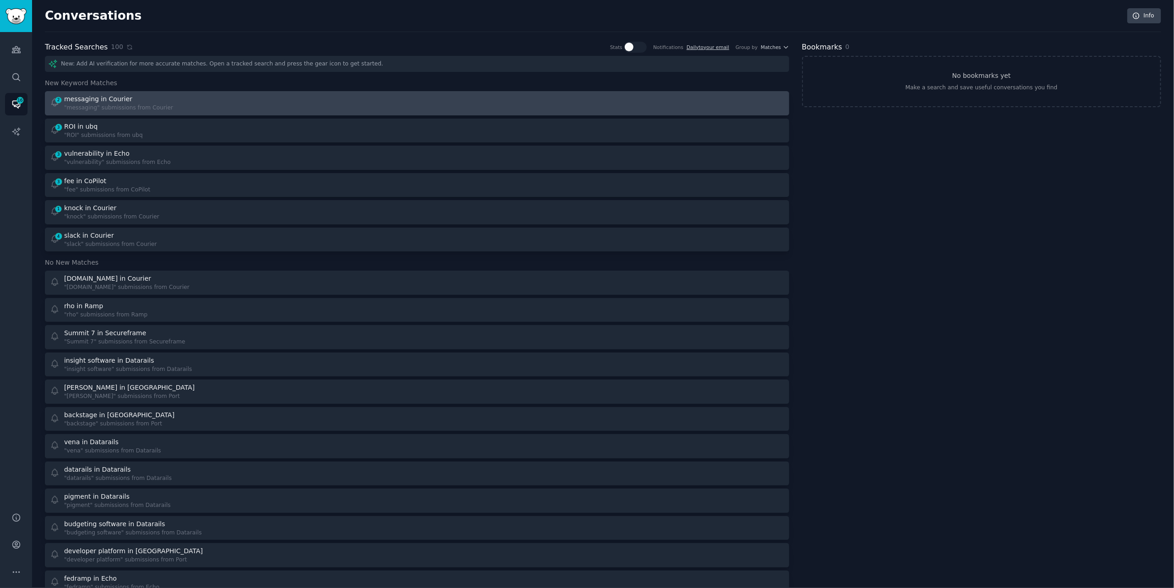
click at [97, 98] on div "messaging in Courier" at bounding box center [98, 99] width 68 height 10
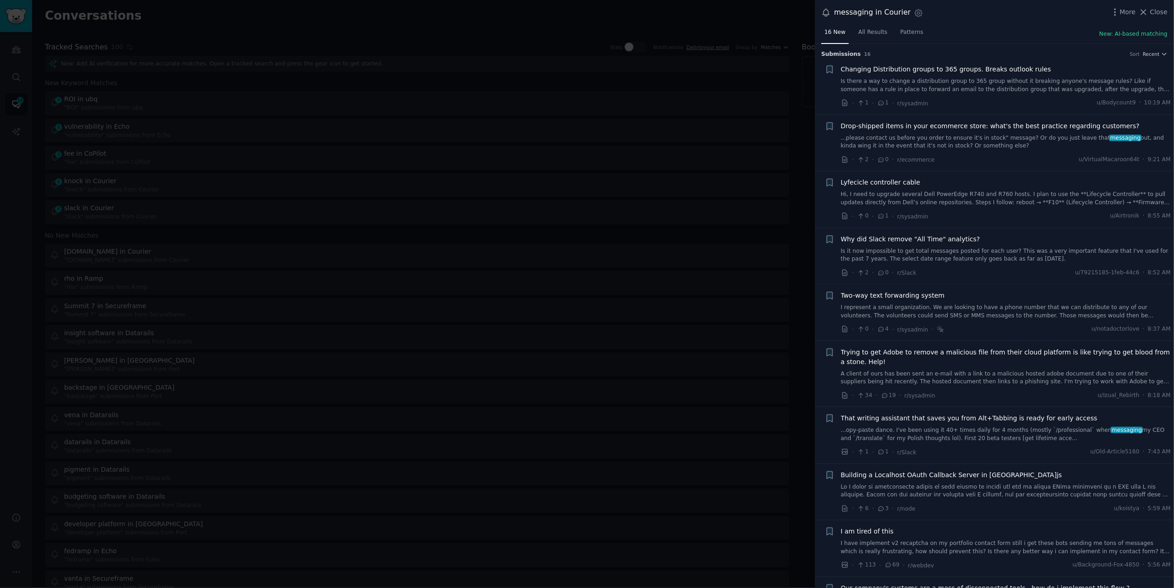
click at [195, 11] on div at bounding box center [587, 294] width 1174 height 588
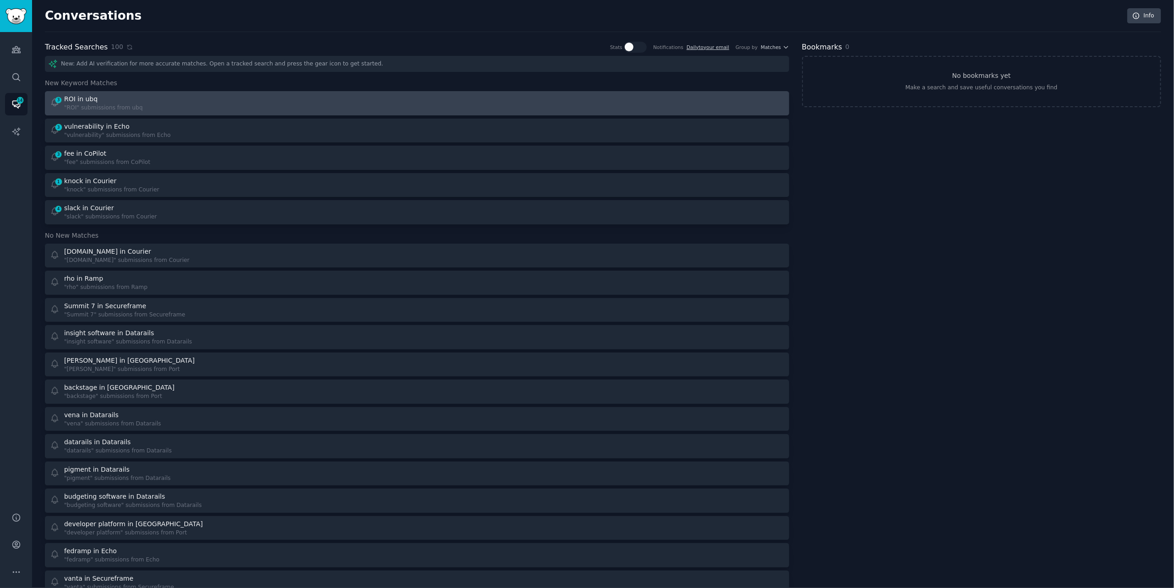
click at [117, 109] on div ""ROI" submissions from ubq" at bounding box center [103, 108] width 79 height 8
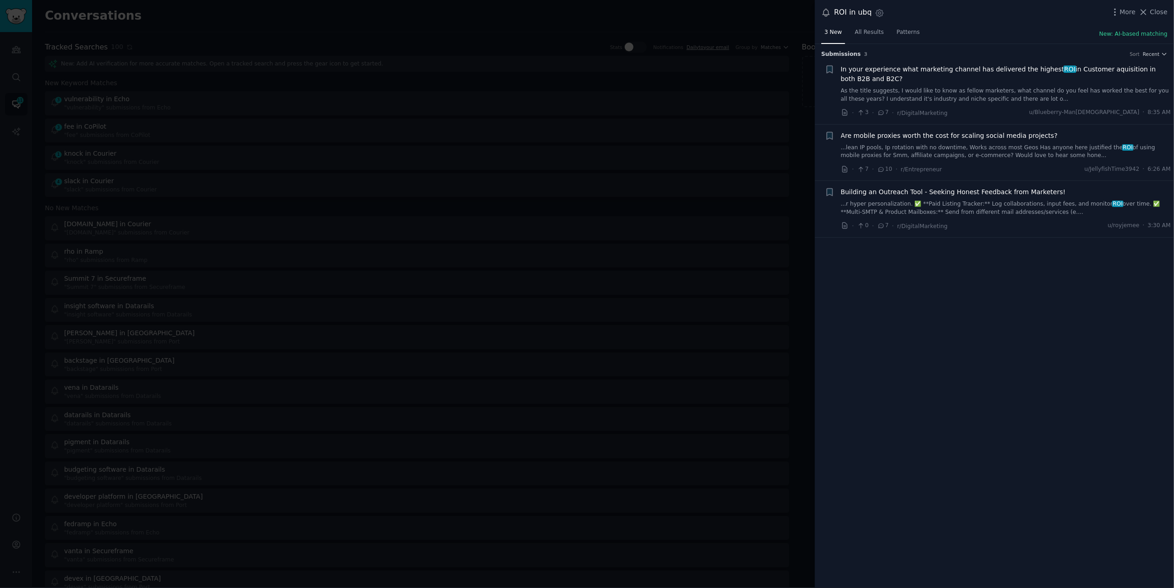
click at [1064, 68] on span "In your experience what marketing channel has delivered the highest ROI in Cust…" at bounding box center [1006, 74] width 330 height 19
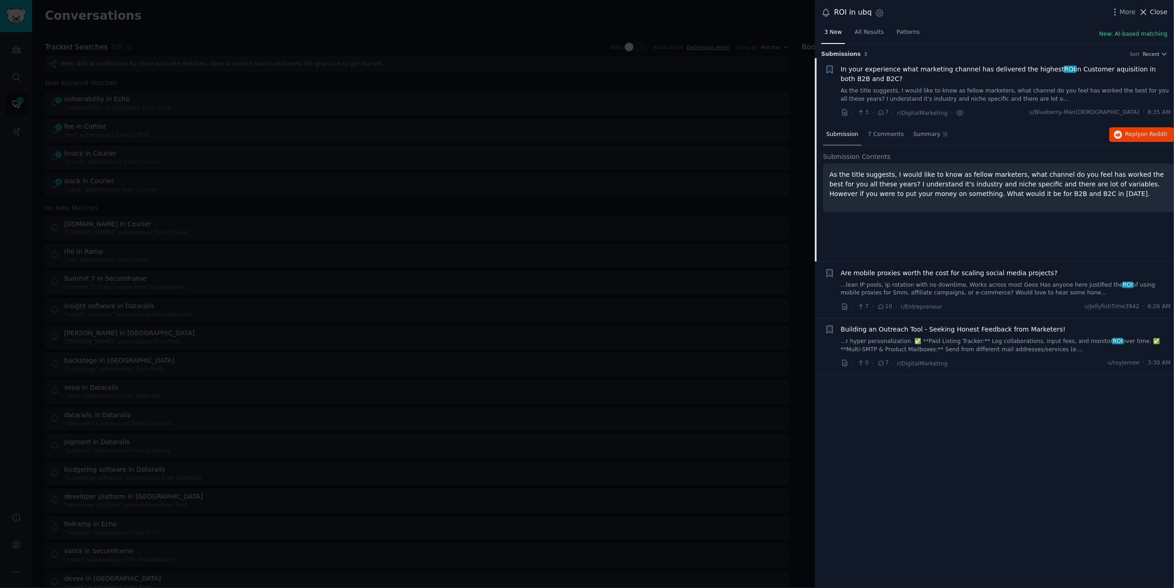
click at [1147, 12] on icon at bounding box center [1144, 12] width 10 height 10
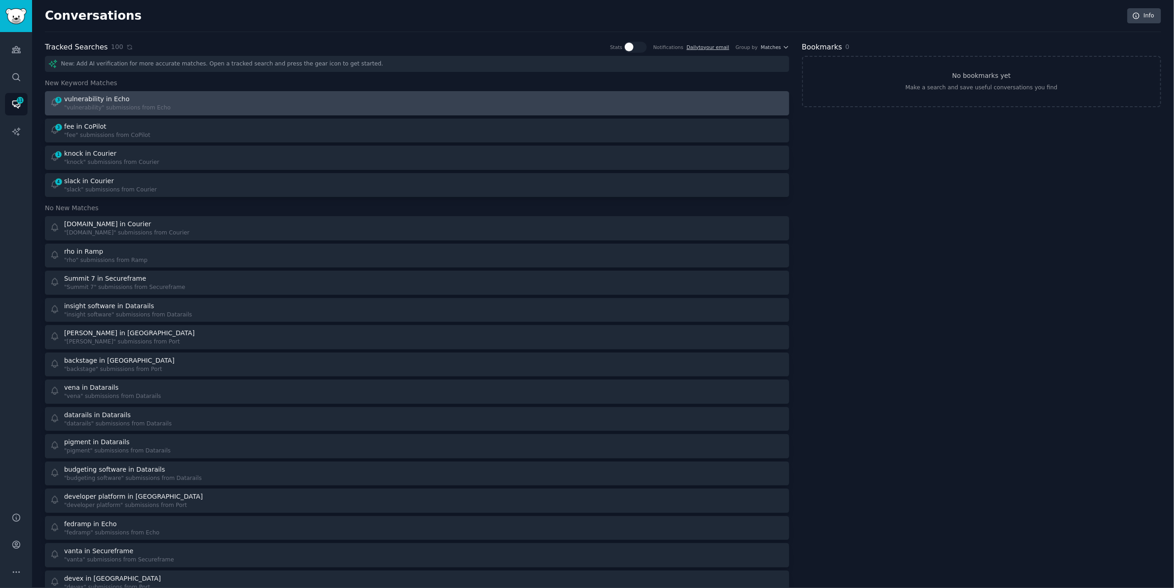
click at [375, 103] on div "3 vulnerability in Echo "vulnerability" submissions from Echo" at bounding box center [230, 103] width 361 height 18
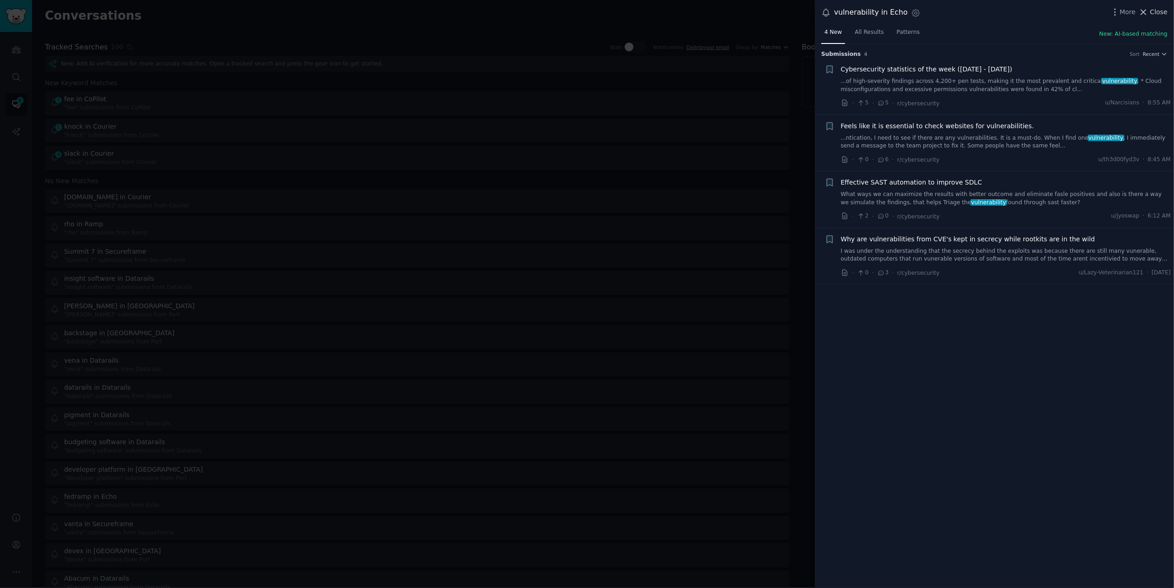
click at [1150, 11] on button "Close" at bounding box center [1153, 12] width 29 height 10
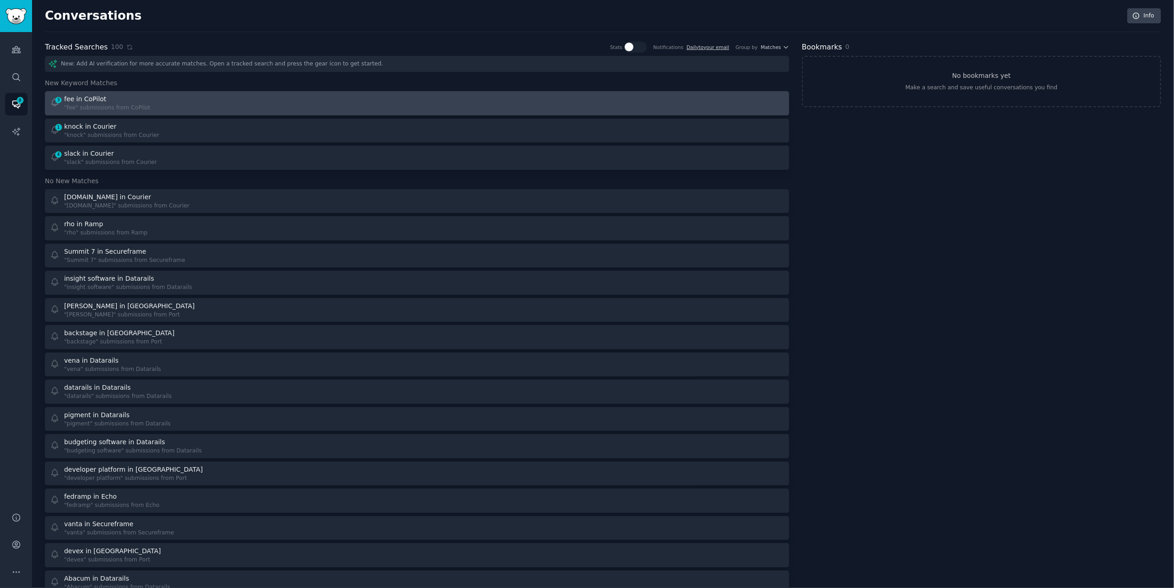
click at [116, 99] on div "fee in CoPilot" at bounding box center [107, 99] width 86 height 10
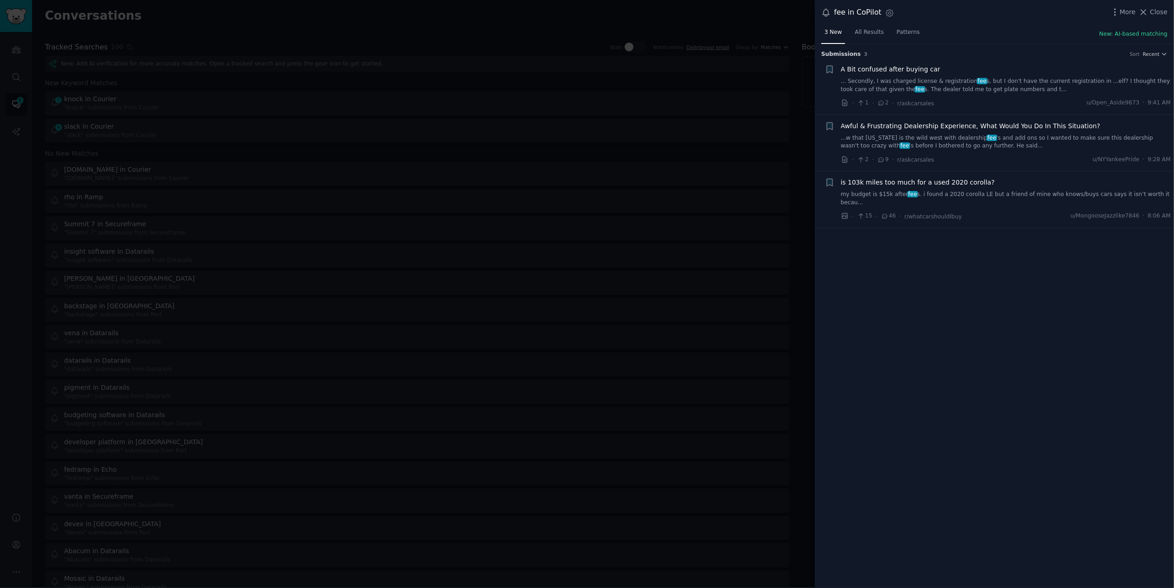
click at [928, 136] on link "...w that [US_STATE] is the wild west with dealership fee 's and add ons so I w…" at bounding box center [1006, 142] width 330 height 16
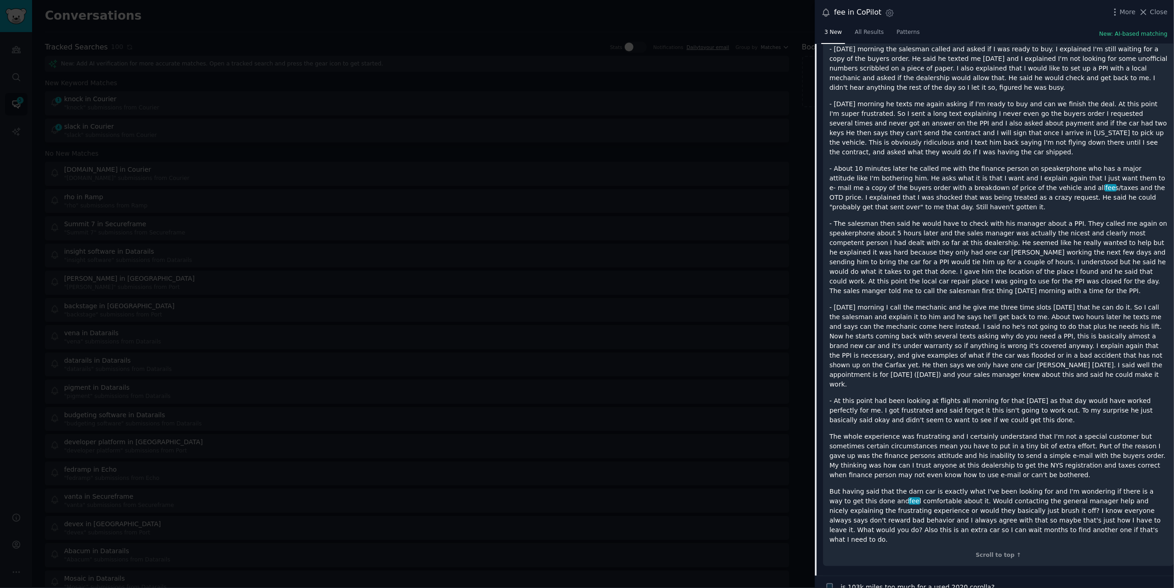
scroll to position [341, 0]
click at [1148, 11] on icon at bounding box center [1144, 12] width 10 height 10
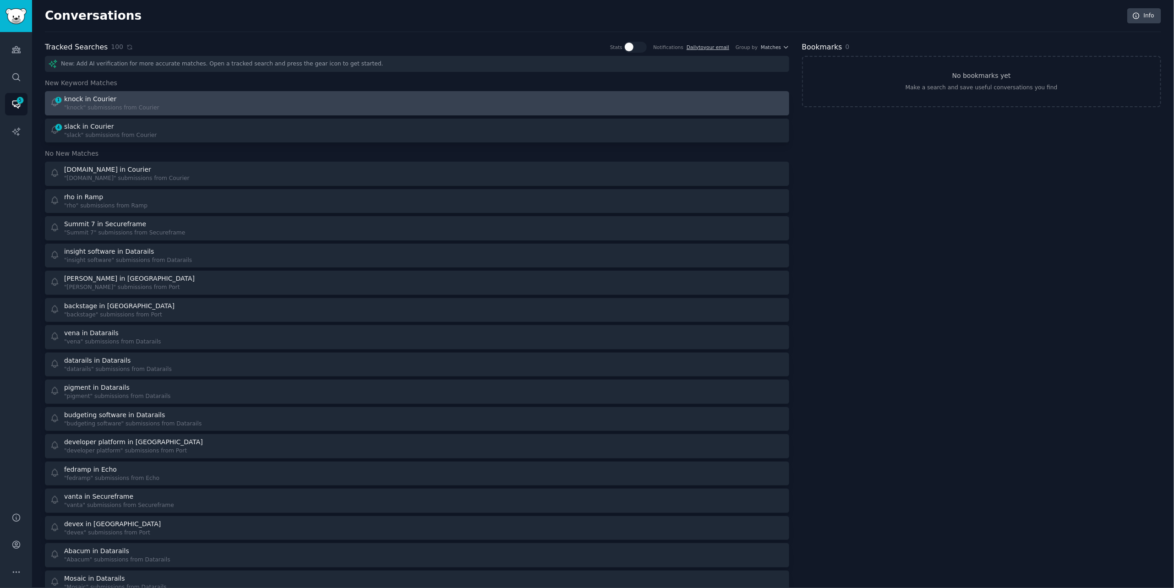
click at [236, 104] on div "1 knock in Courier "knock" submissions from Courier" at bounding box center [230, 103] width 361 height 18
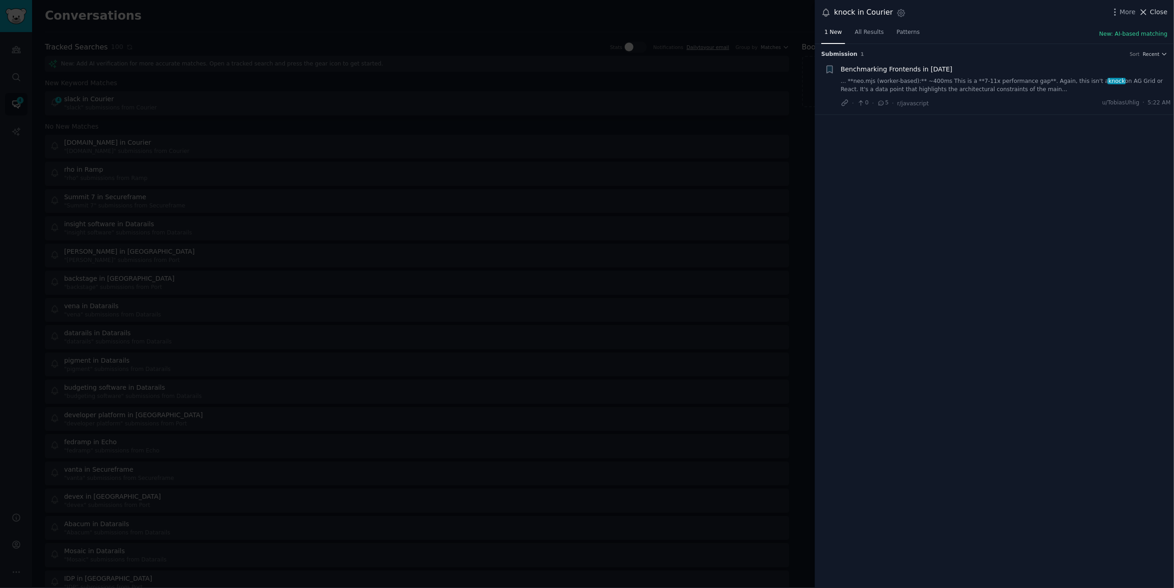
click at [1150, 7] on span "Close" at bounding box center [1158, 12] width 17 height 10
